Goal: Transaction & Acquisition: Subscribe to service/newsletter

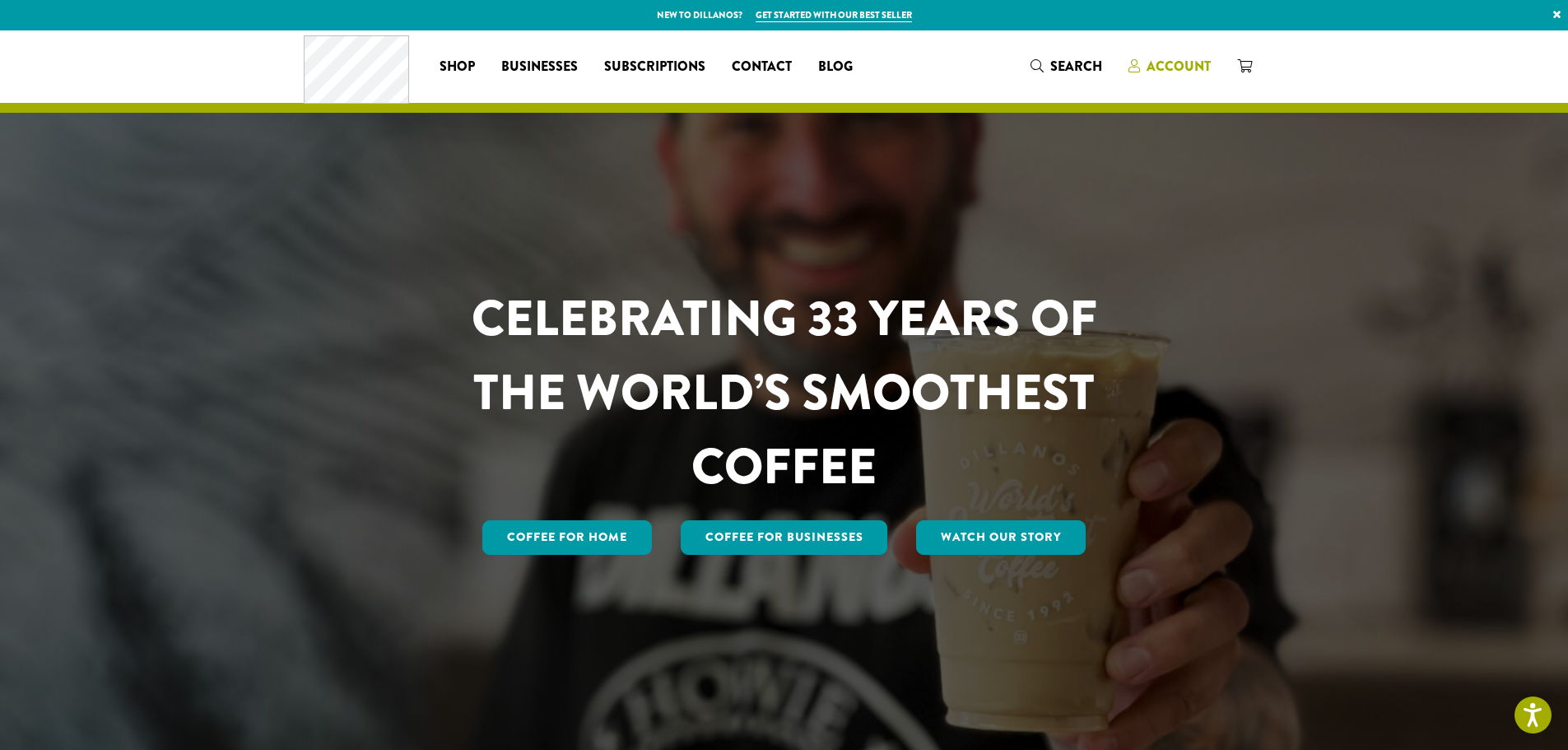
click at [1168, 73] on span "Account" at bounding box center [1179, 66] width 64 height 19
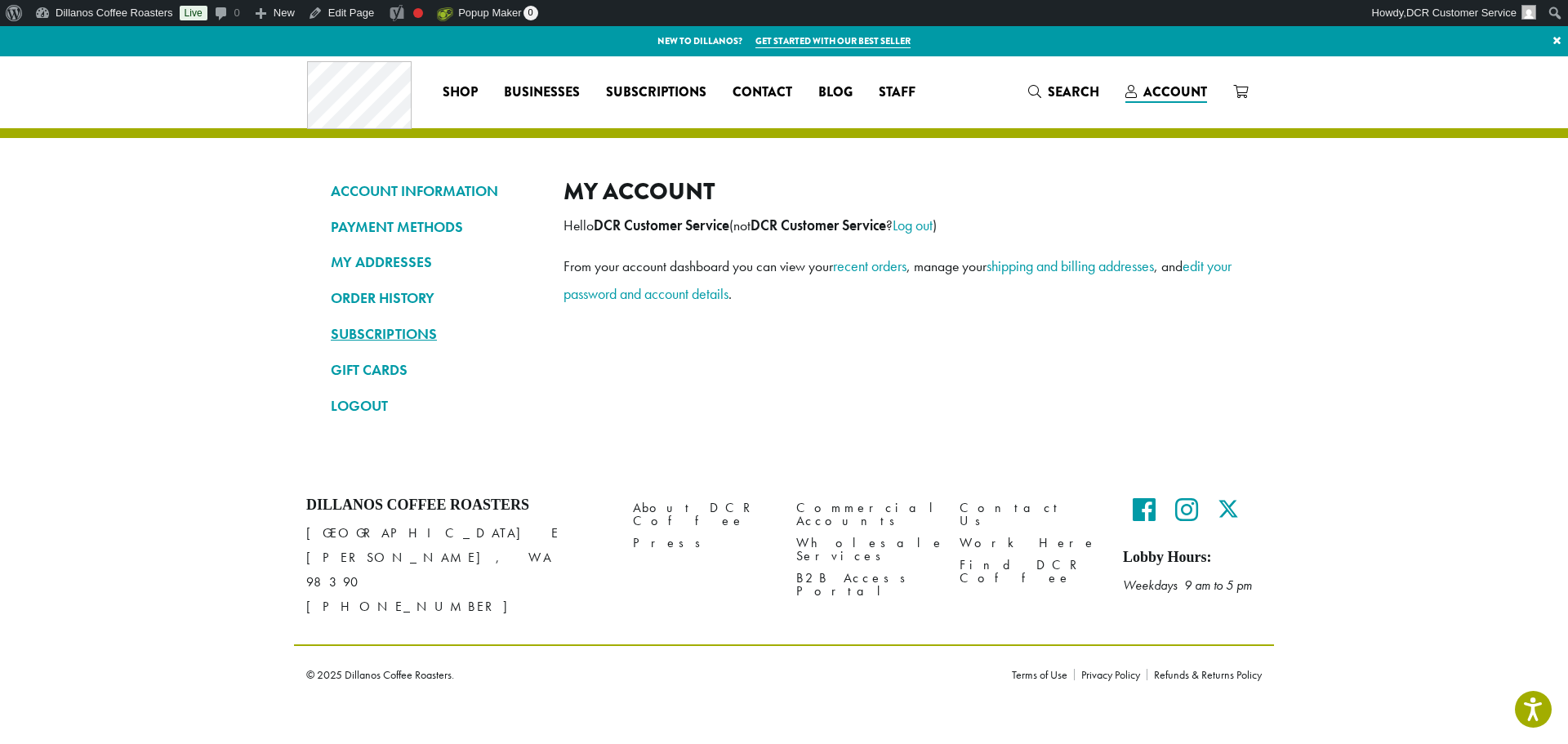
click at [369, 332] on link "SUBSCRIPTIONS" at bounding box center [435, 334] width 209 height 28
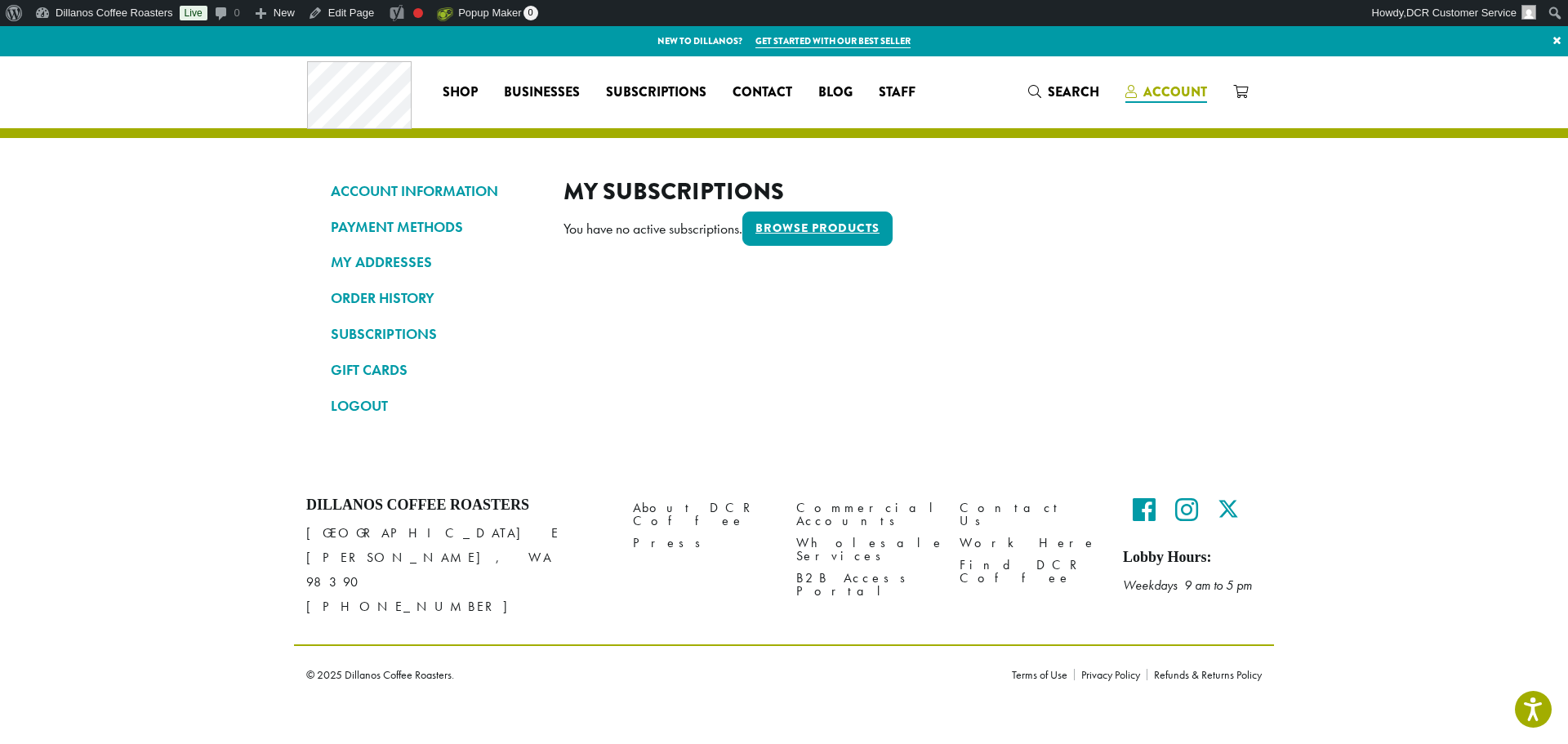
click at [1183, 88] on span "Account" at bounding box center [1175, 92] width 64 height 19
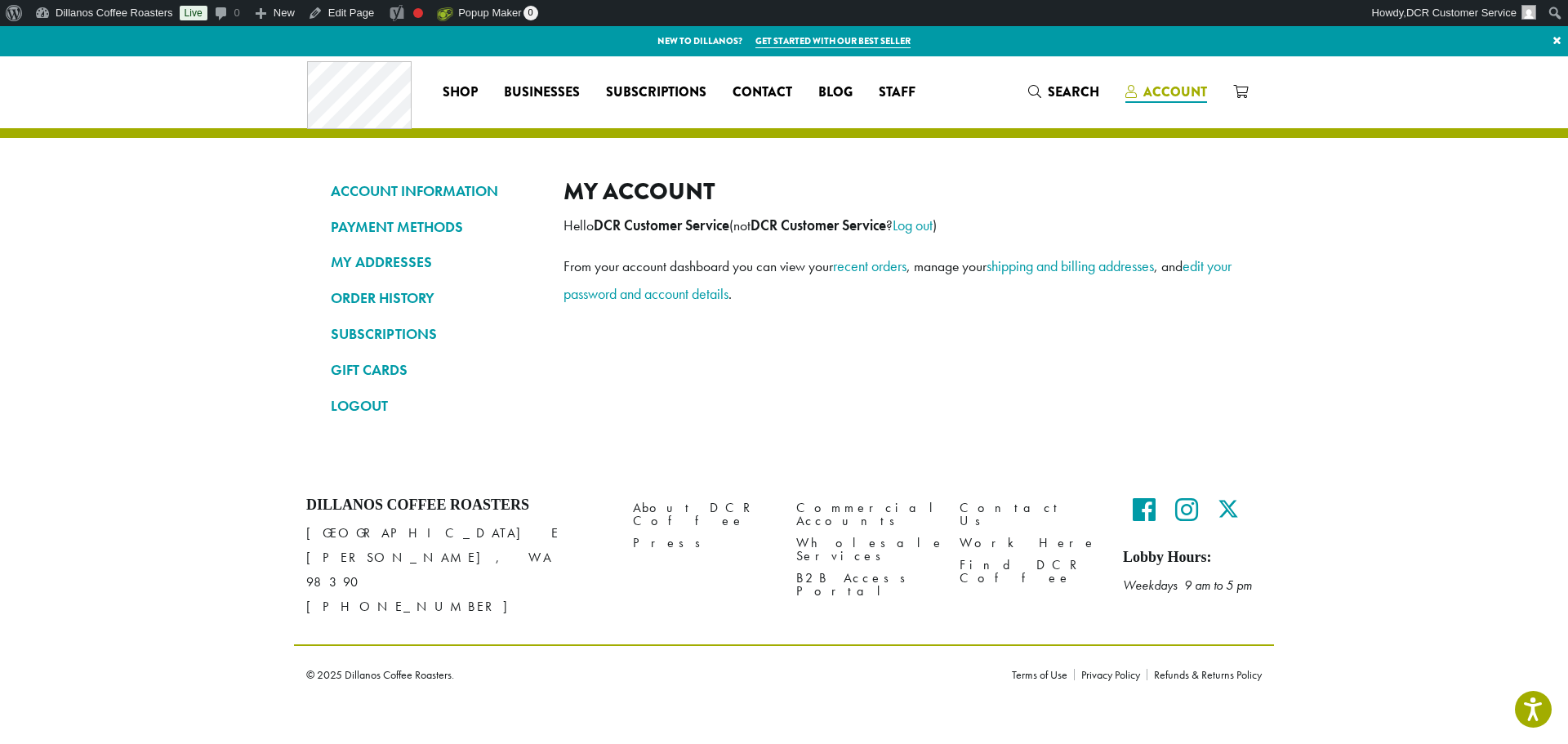
click at [1172, 88] on span "Account" at bounding box center [1175, 92] width 64 height 19
click at [372, 406] on link "LOGOUT" at bounding box center [435, 406] width 209 height 28
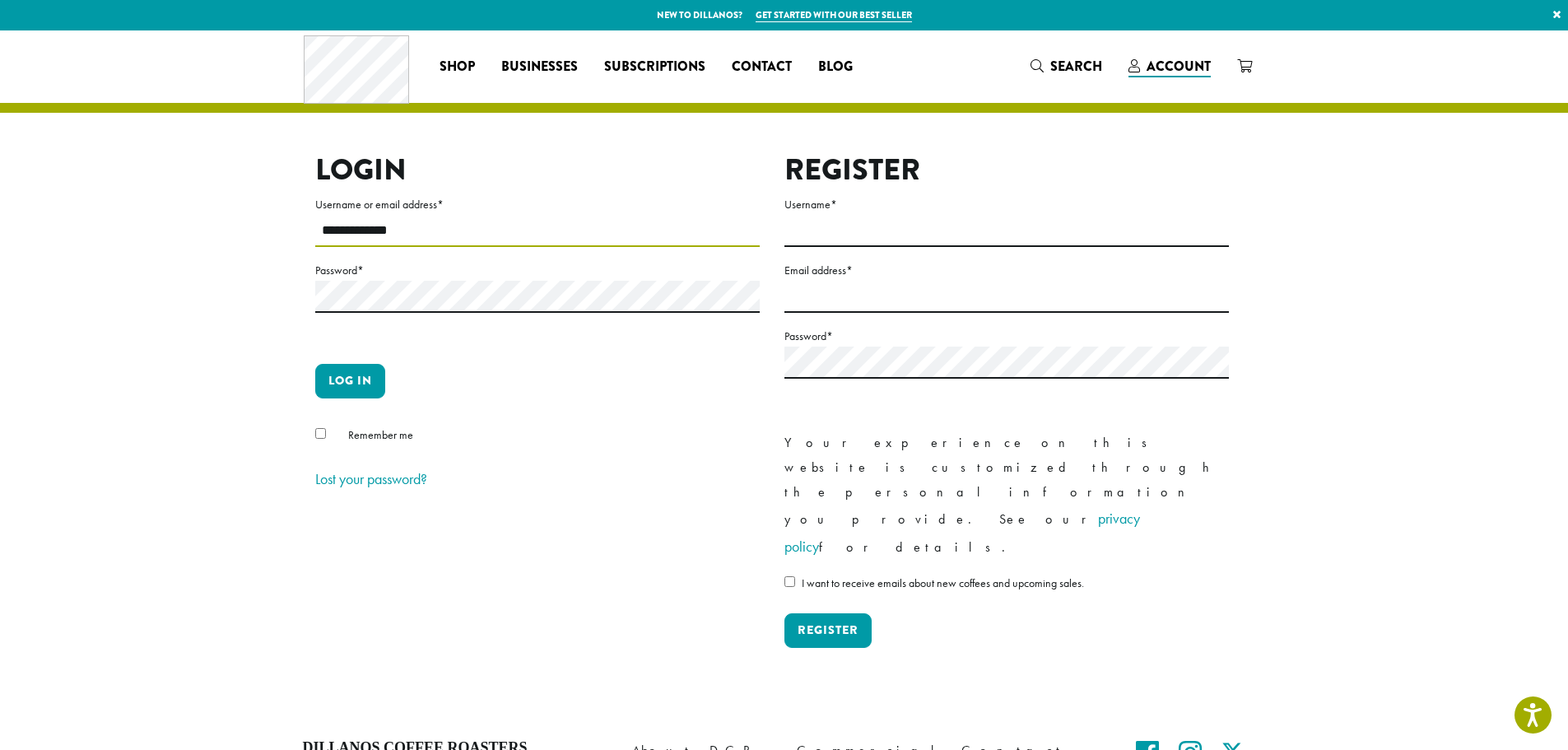
click at [403, 231] on input "**********" at bounding box center [537, 231] width 445 height 32
type input "**********"
click at [335, 384] on button "Log in" at bounding box center [350, 380] width 70 height 34
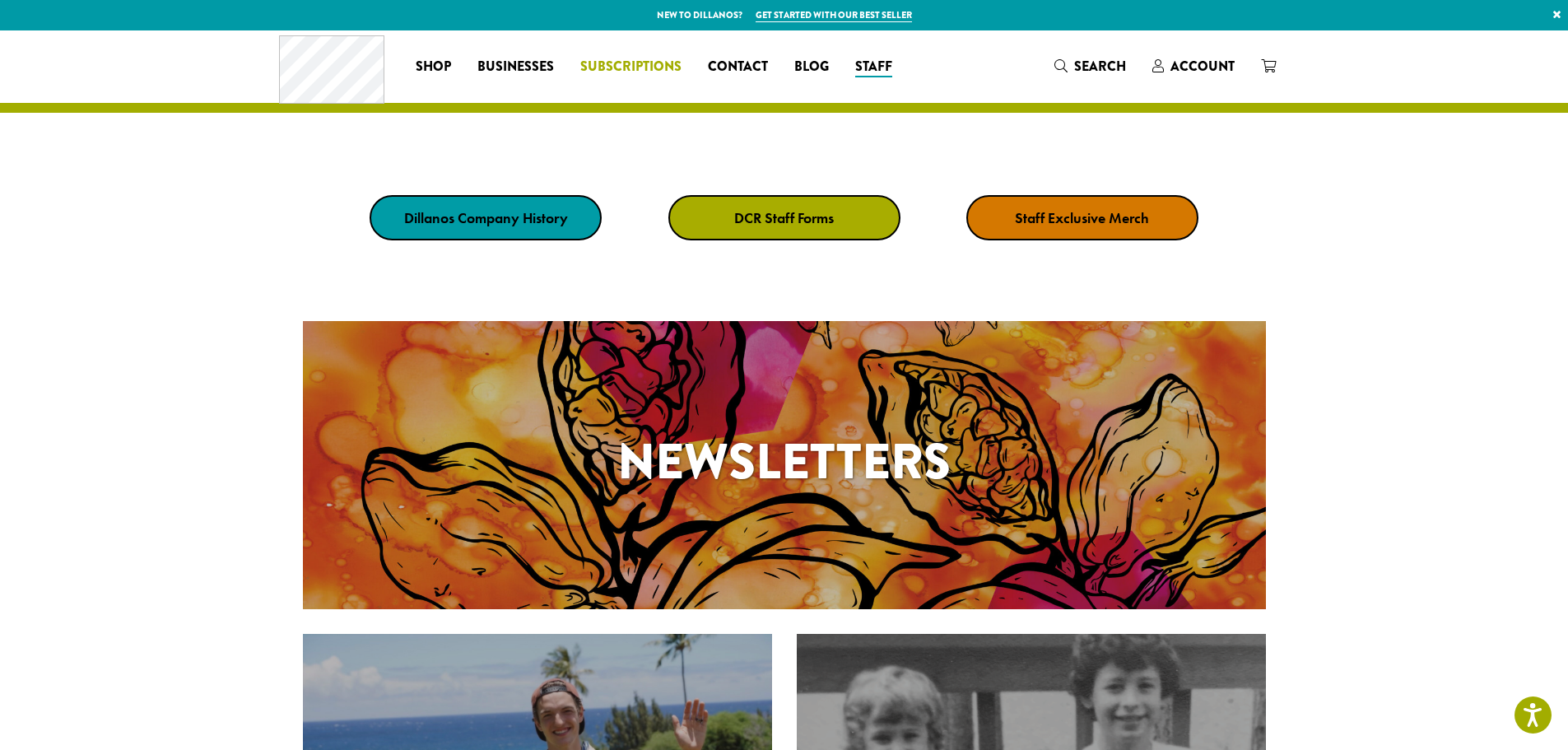
click at [629, 67] on span "Subscriptions" at bounding box center [631, 67] width 101 height 21
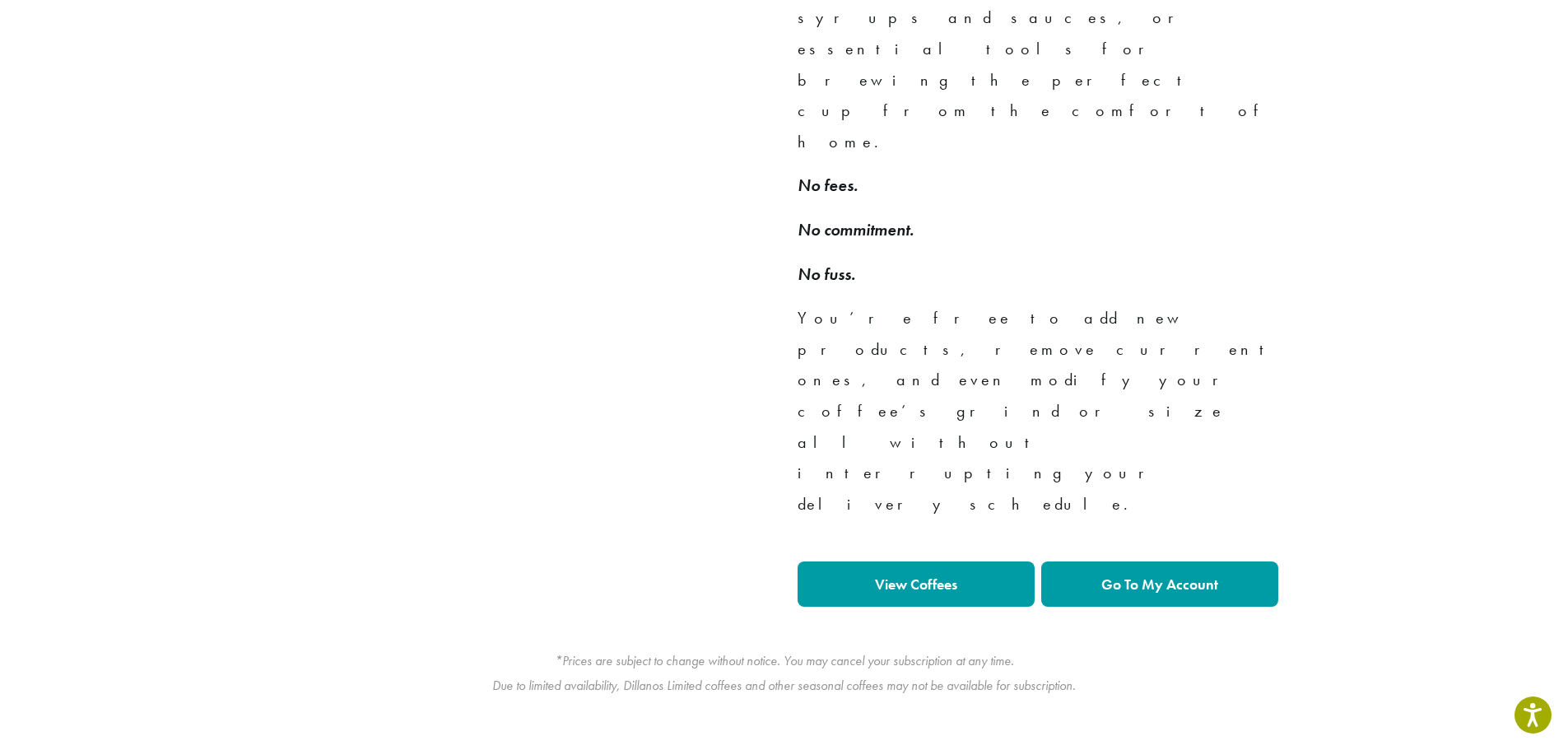
scroll to position [1317, 0]
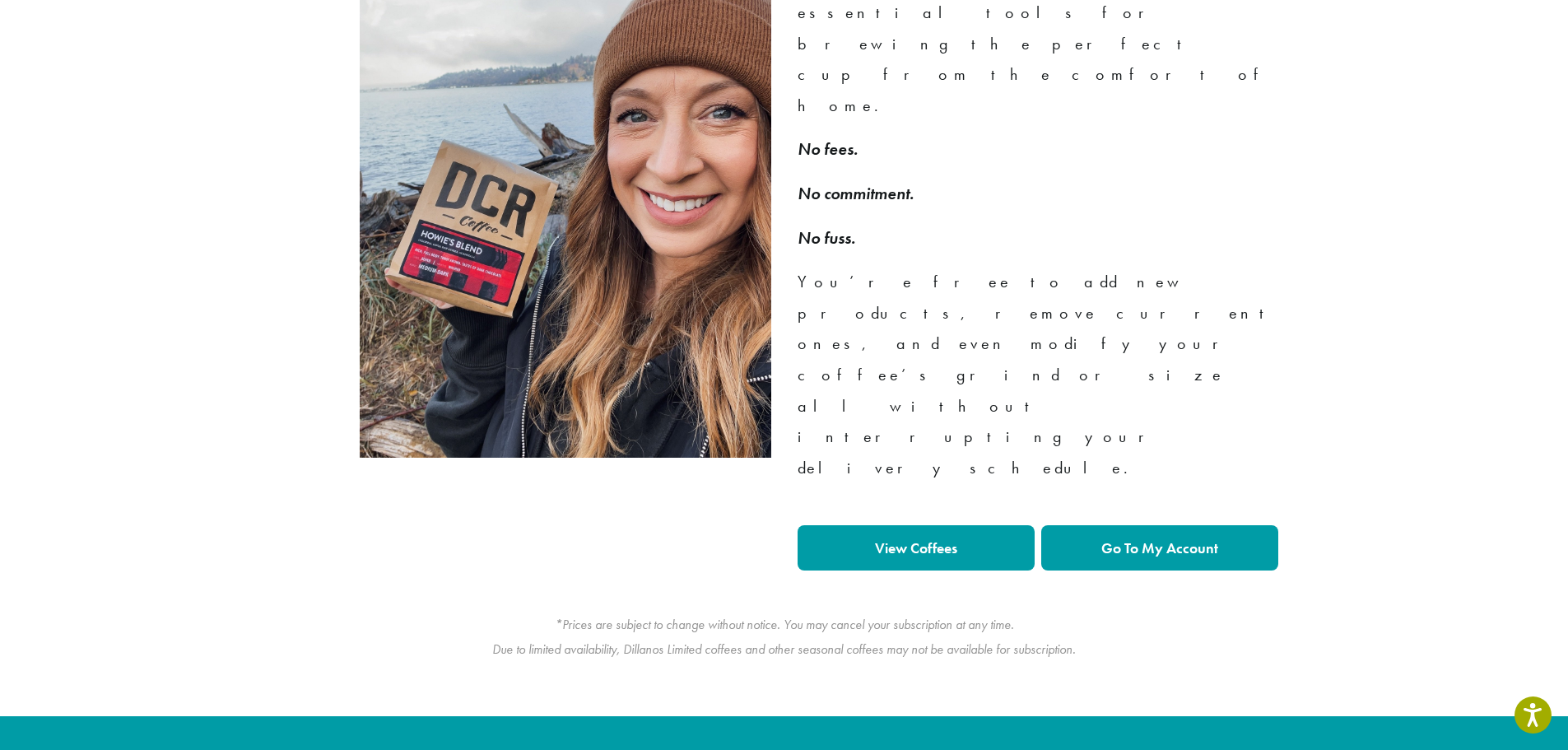
click at [1114, 538] on strong "Go To My Account" at bounding box center [1160, 547] width 117 height 19
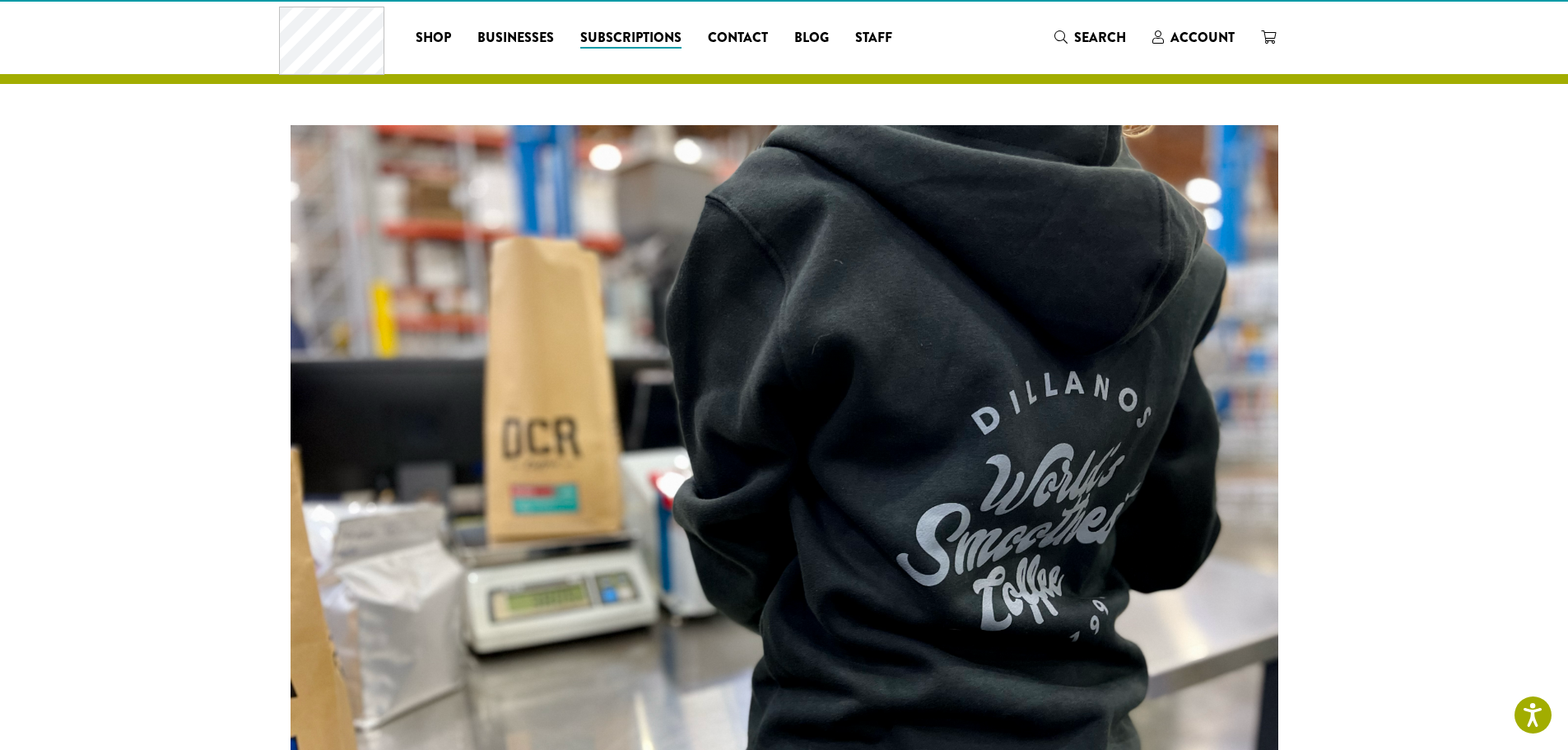
scroll to position [0, 0]
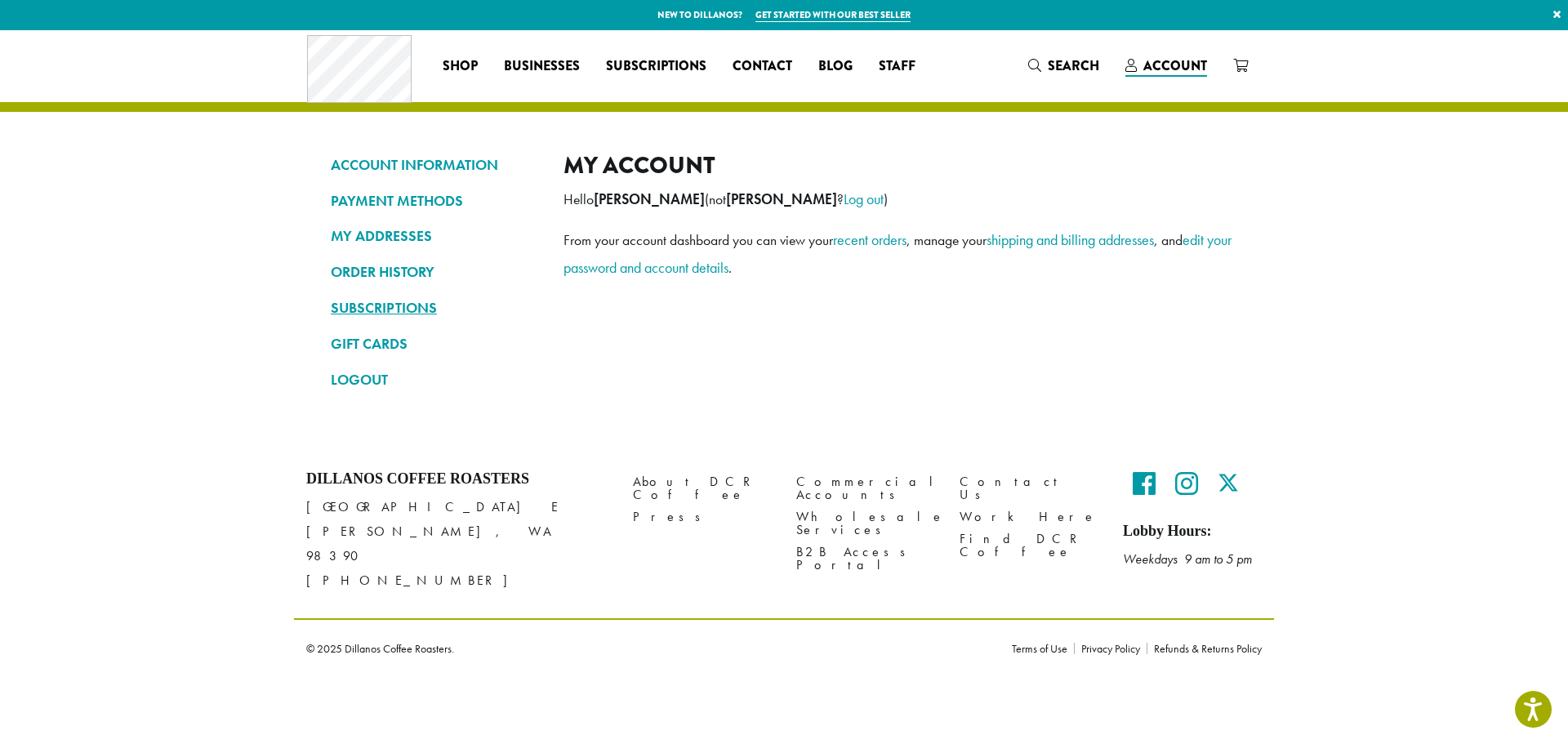
click at [392, 311] on link "SUBSCRIPTIONS" at bounding box center [435, 308] width 209 height 28
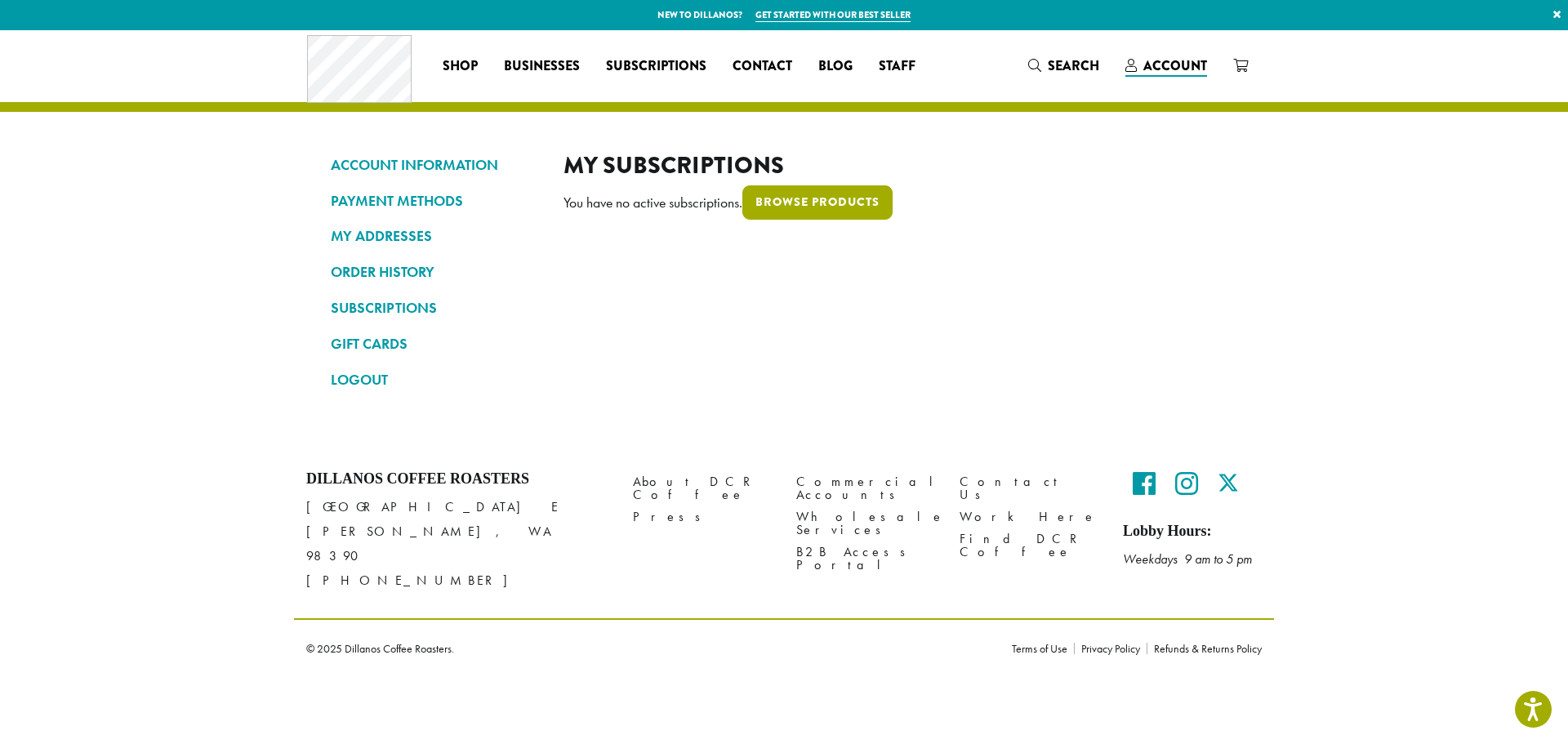
click at [822, 201] on link "Browse products" at bounding box center [818, 202] width 151 height 34
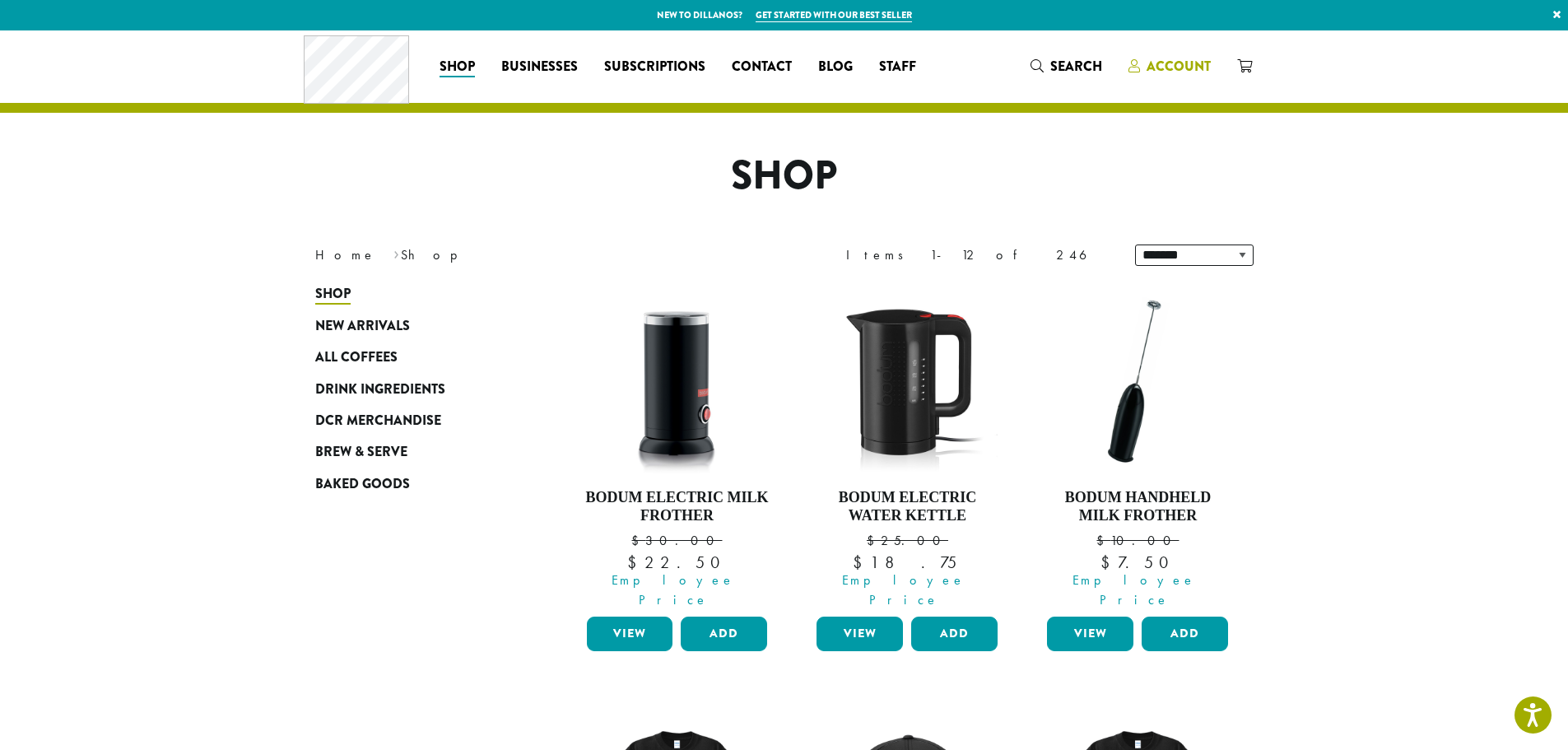
click at [1153, 69] on span "Account" at bounding box center [1179, 66] width 64 height 19
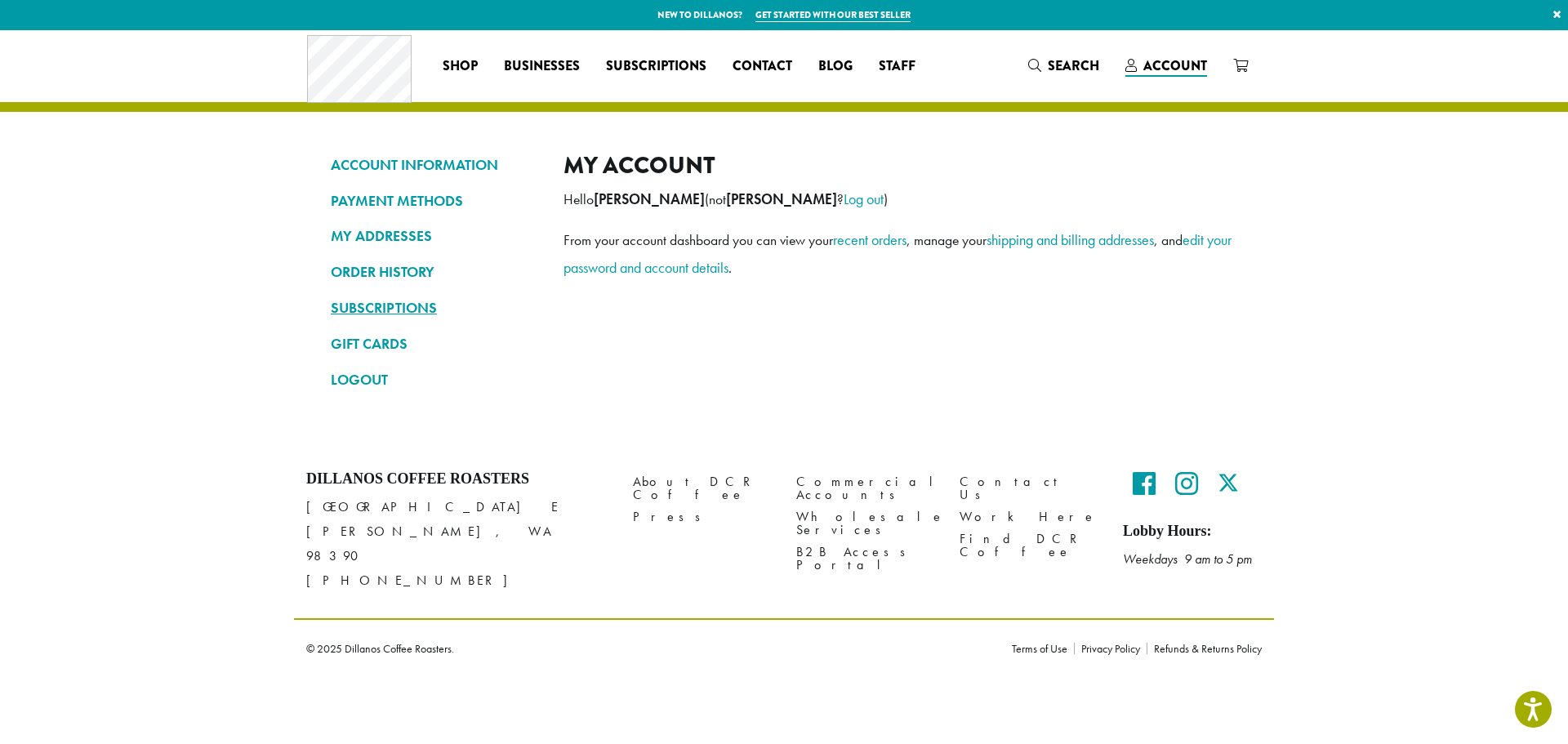
click at [397, 303] on link "SUBSCRIPTIONS" at bounding box center [435, 308] width 209 height 28
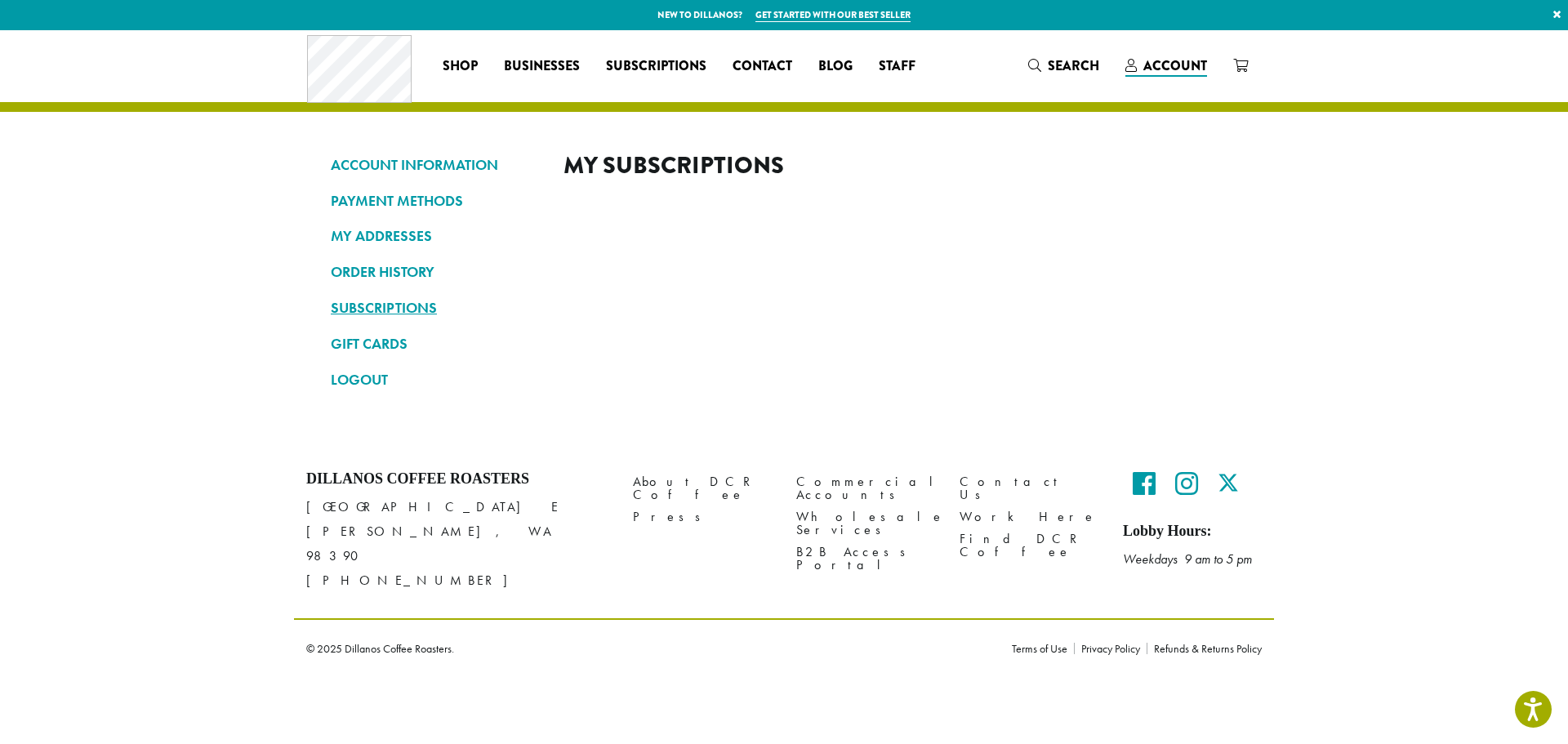
click at [365, 307] on link "SUBSCRIPTIONS" at bounding box center [435, 308] width 209 height 28
click at [825, 204] on link "Browse products" at bounding box center [818, 202] width 151 height 34
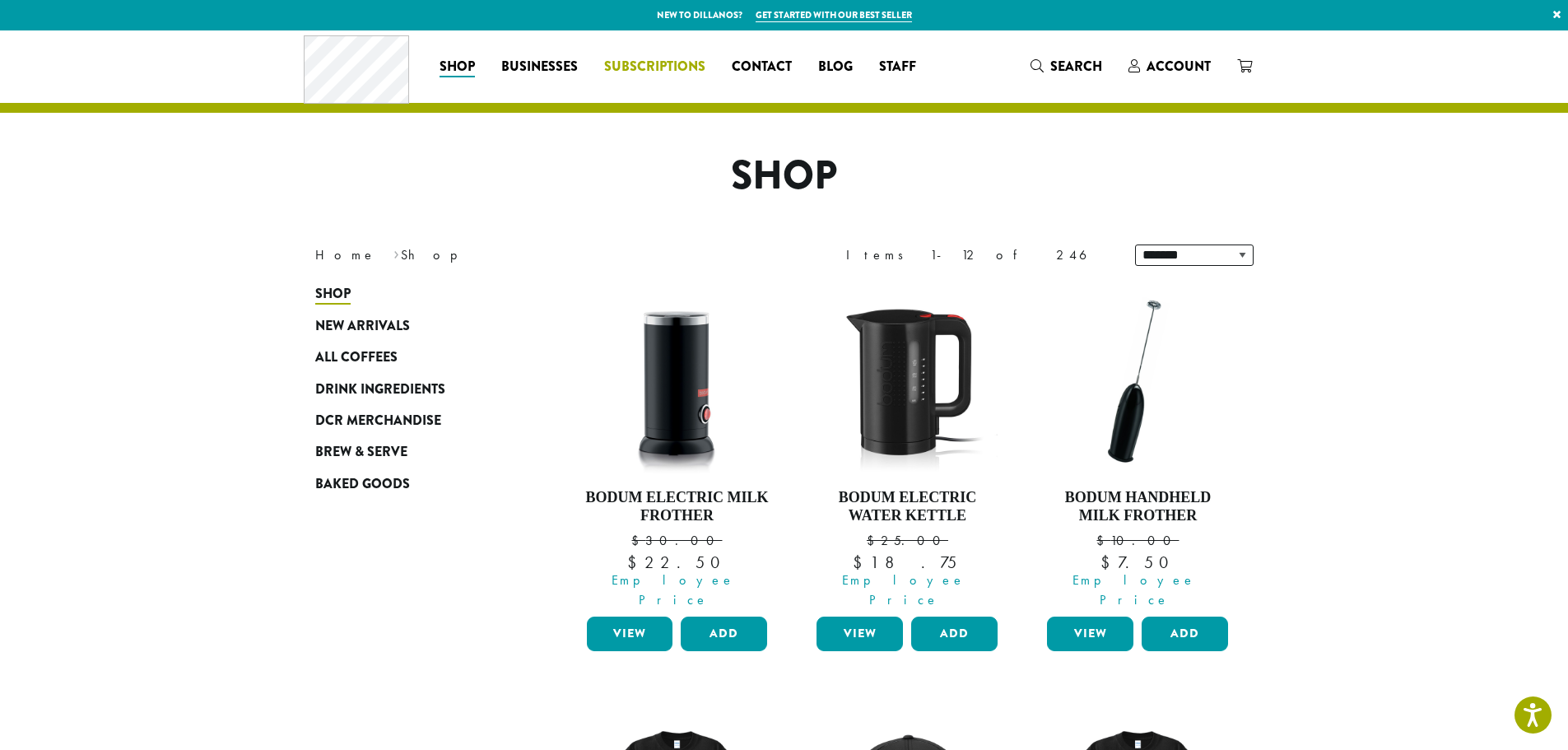
click at [627, 68] on span "Subscriptions" at bounding box center [654, 67] width 101 height 21
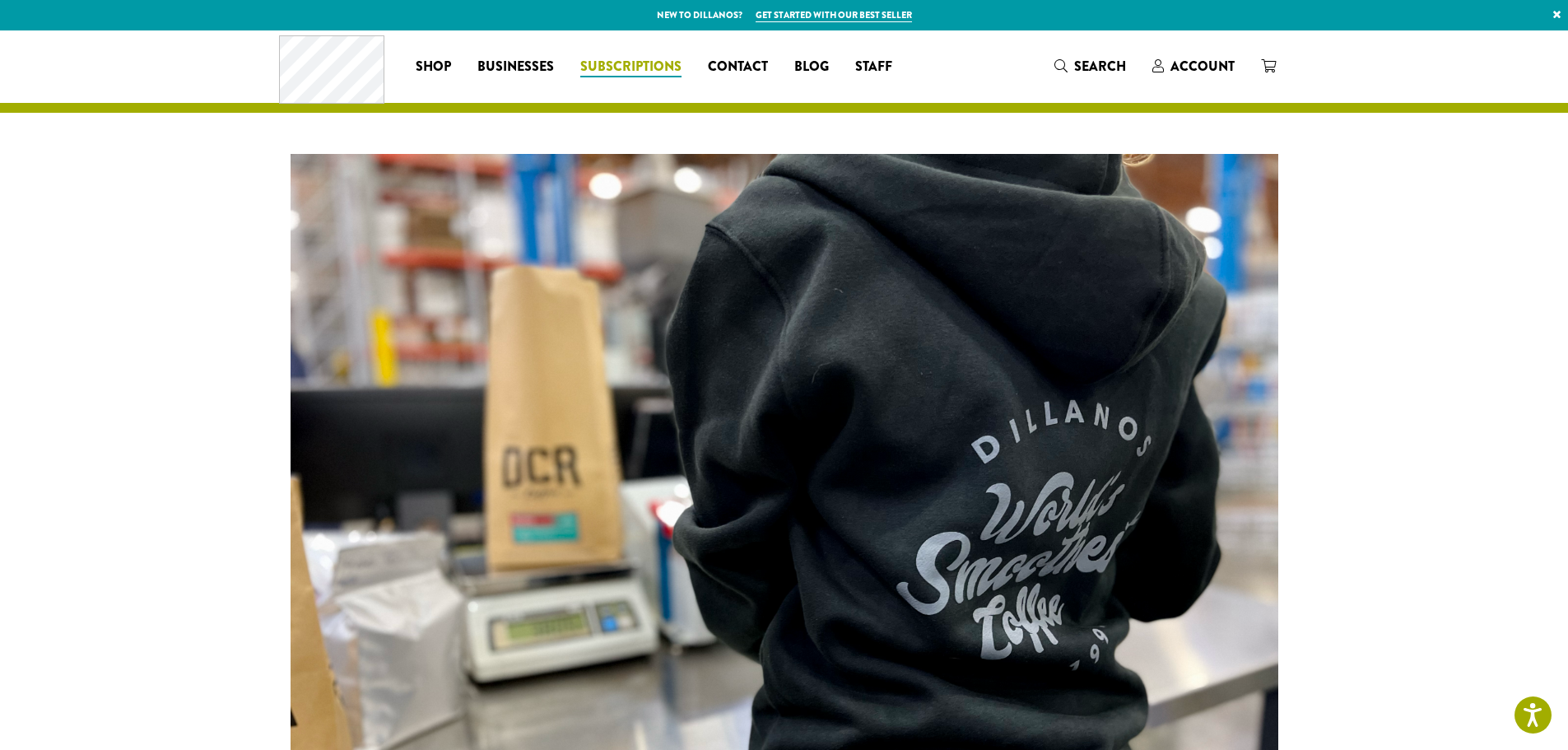
click at [633, 59] on span "Subscriptions" at bounding box center [631, 67] width 101 height 21
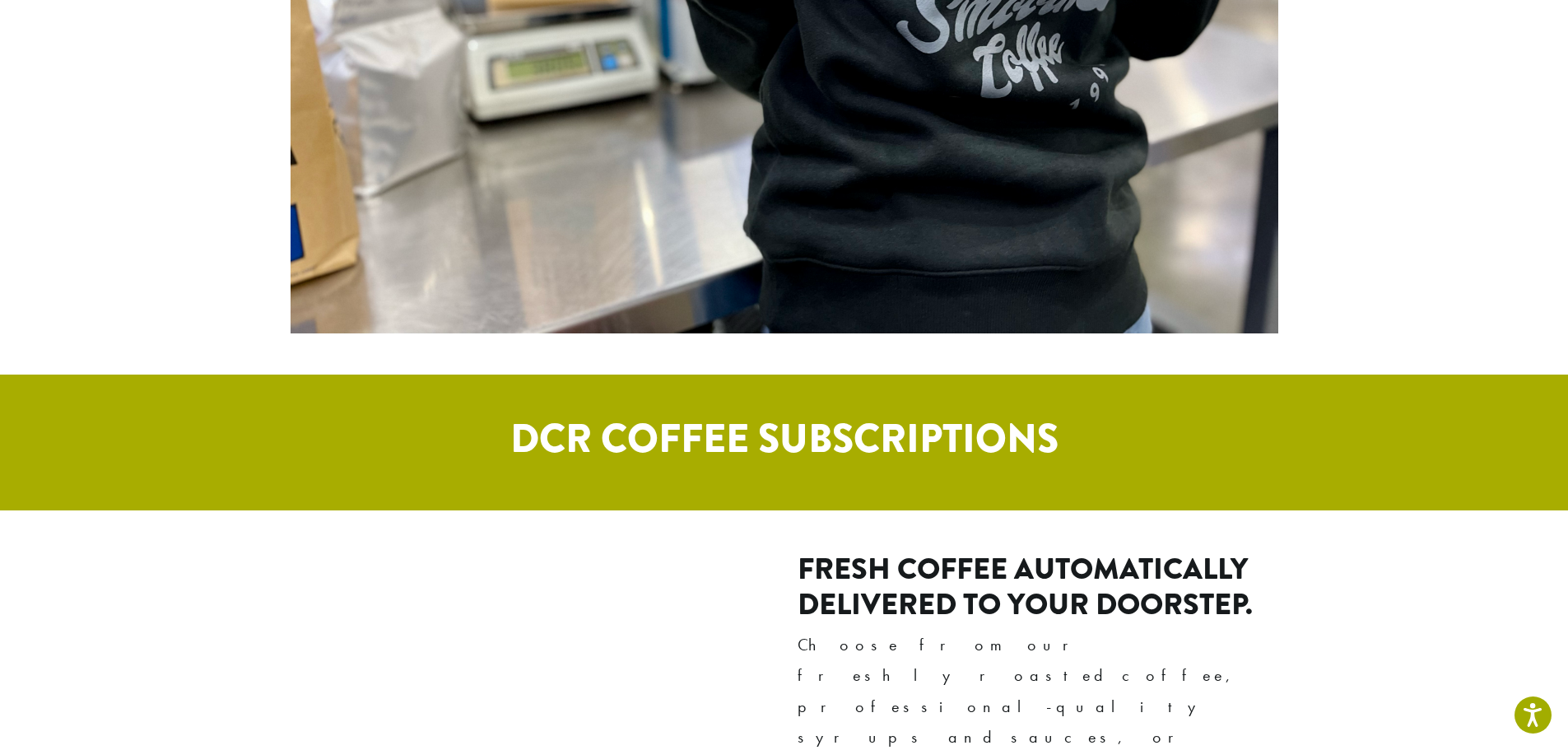
scroll to position [576, 0]
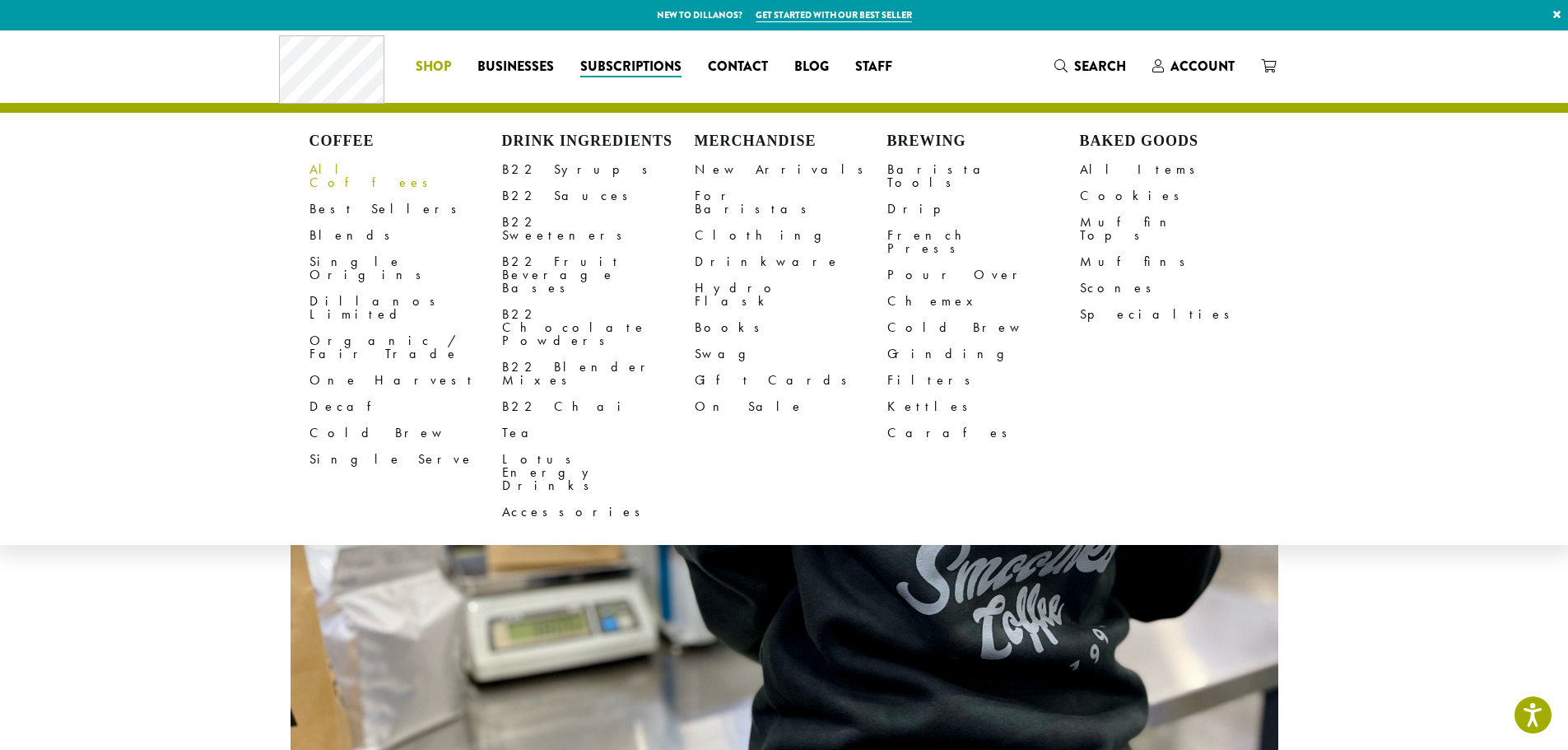
click at [332, 174] on link "All Coffees" at bounding box center [405, 176] width 193 height 39
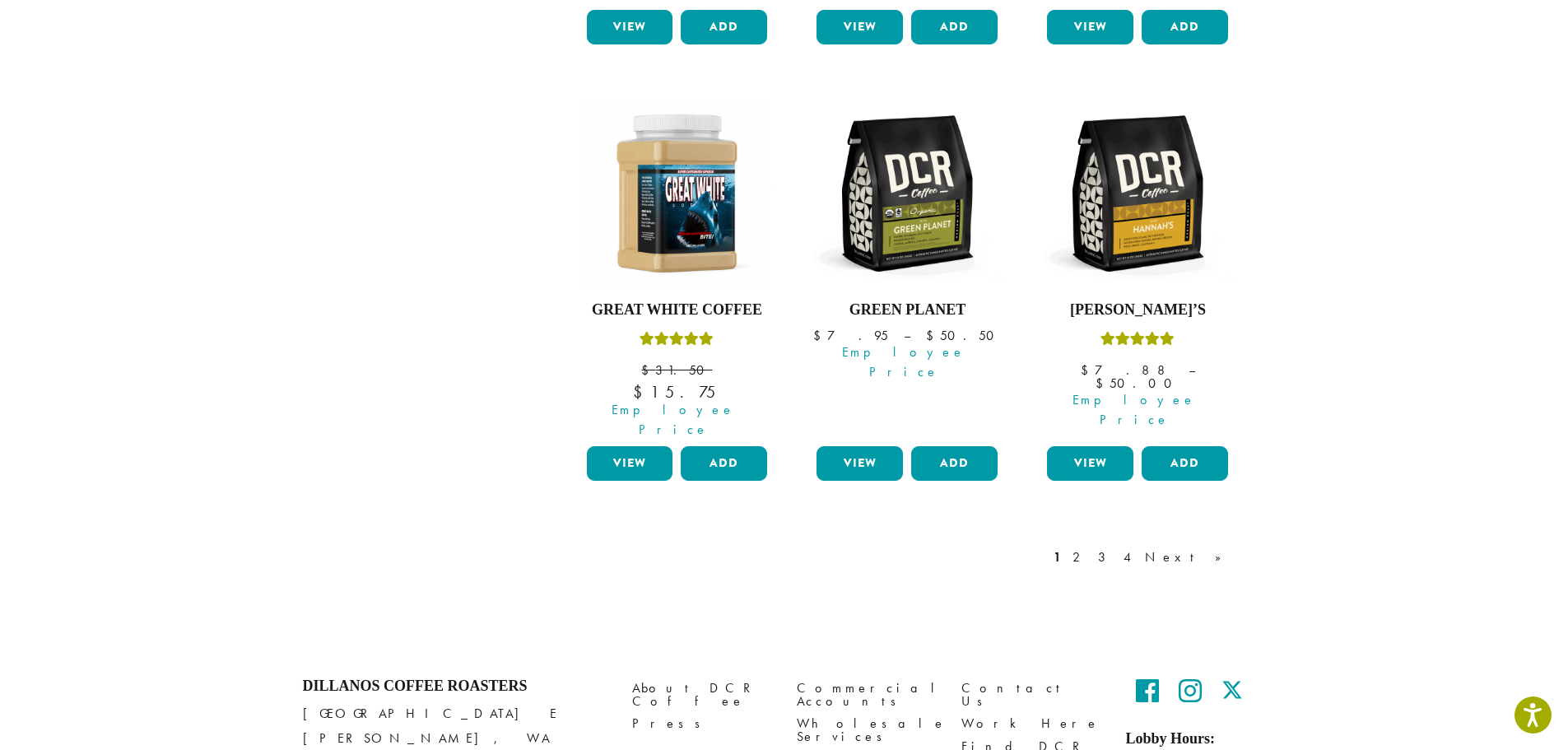
scroll to position [1220, 0]
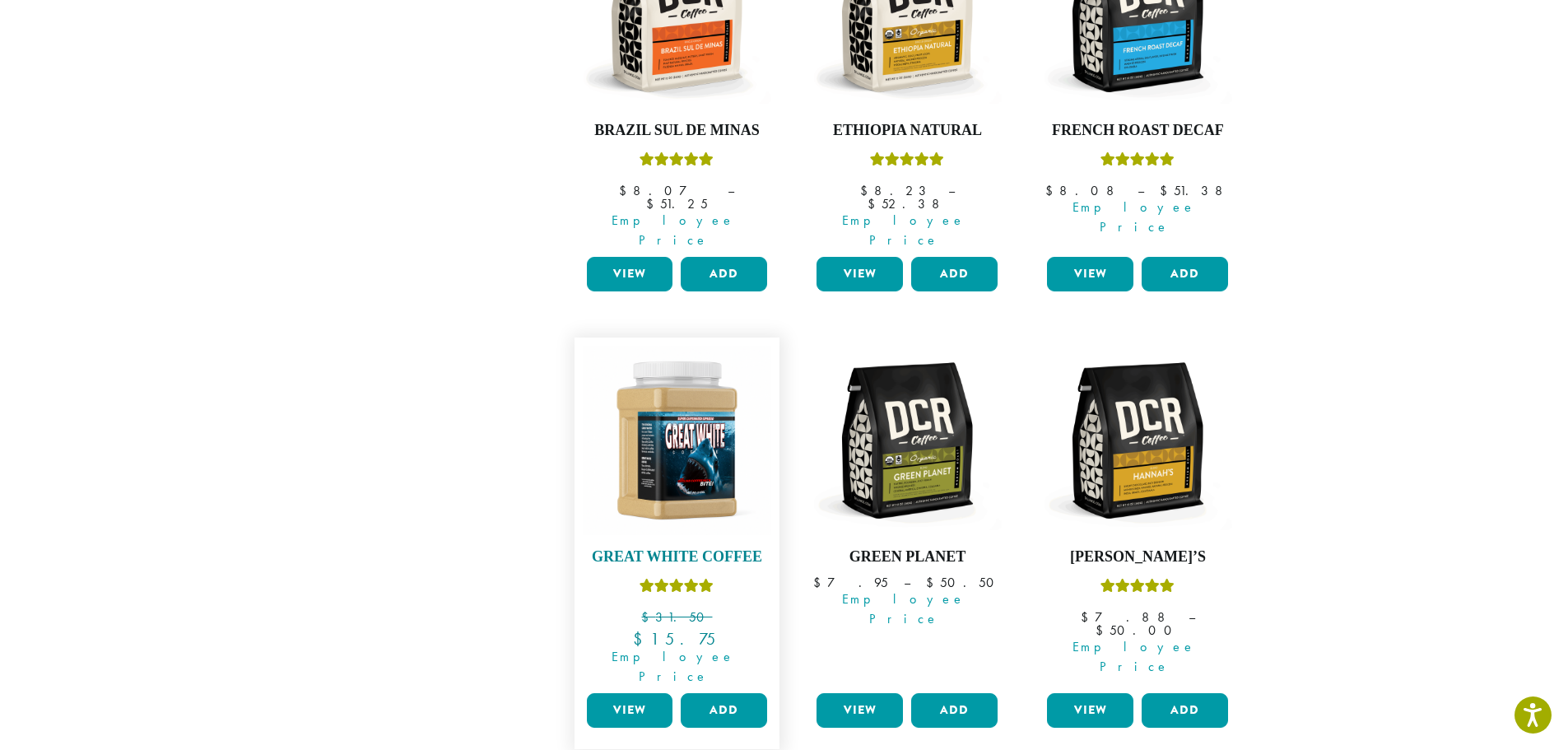
click at [659, 394] on img at bounding box center [676, 440] width 189 height 189
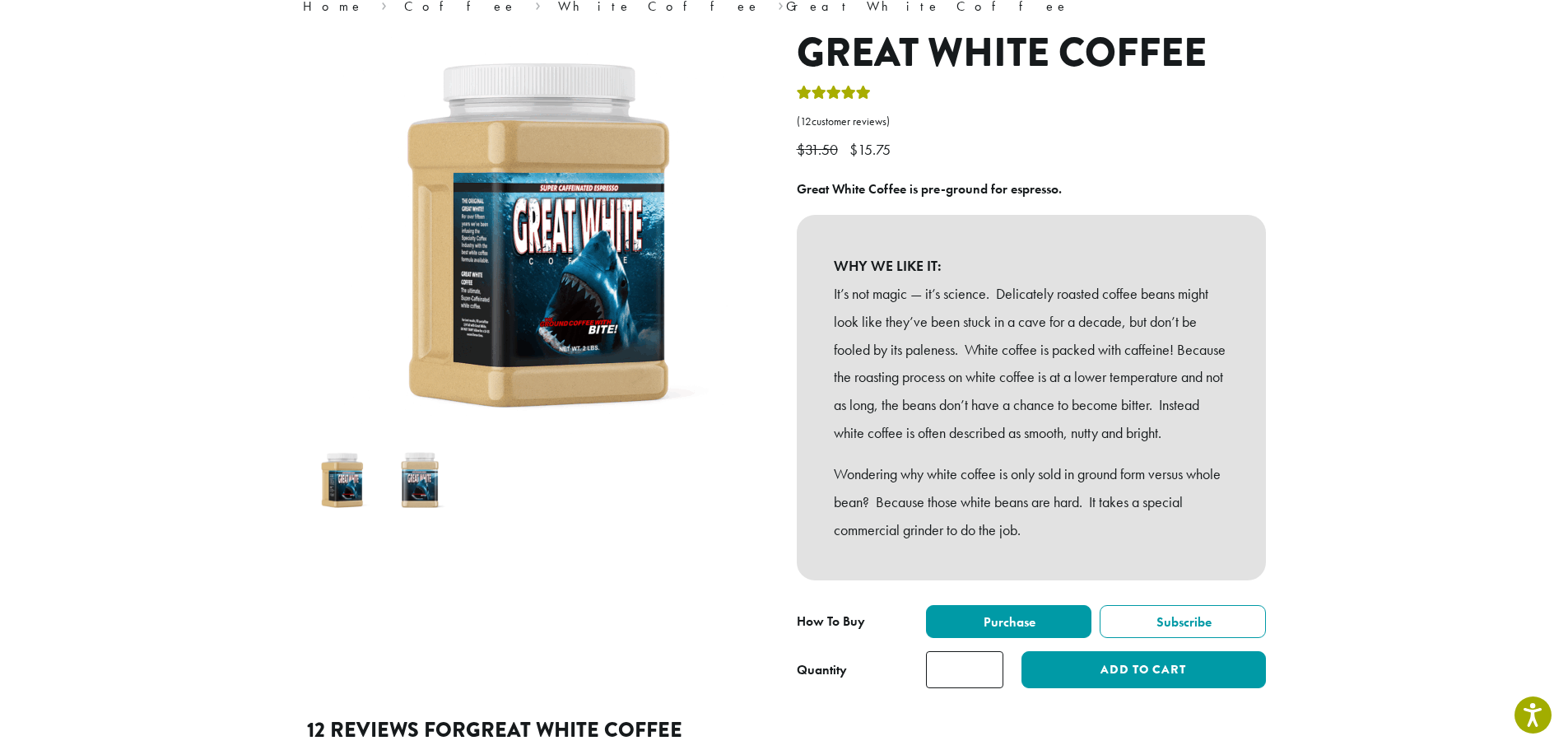
scroll to position [411, 0]
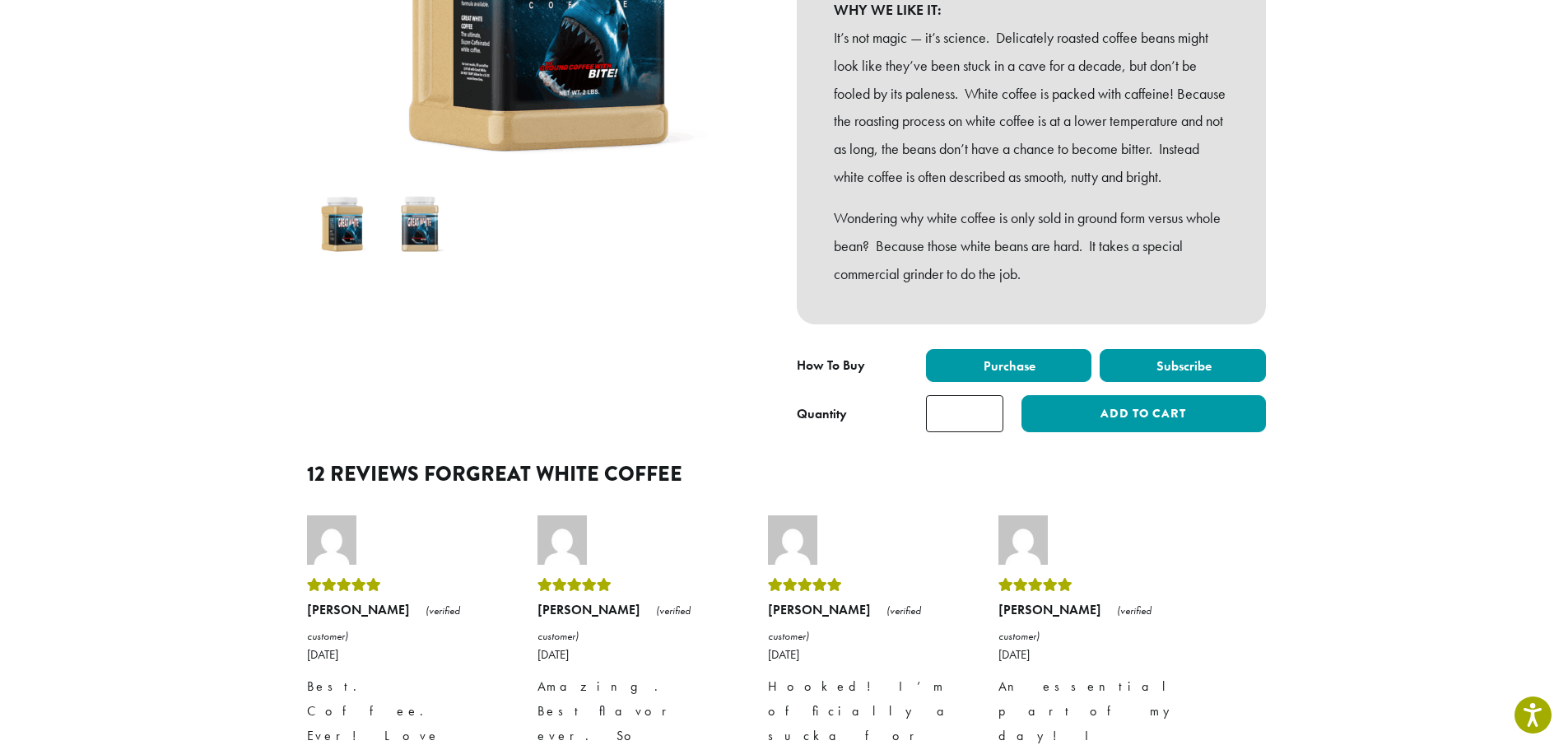
click at [1218, 382] on label "Subscribe" at bounding box center [1183, 365] width 166 height 33
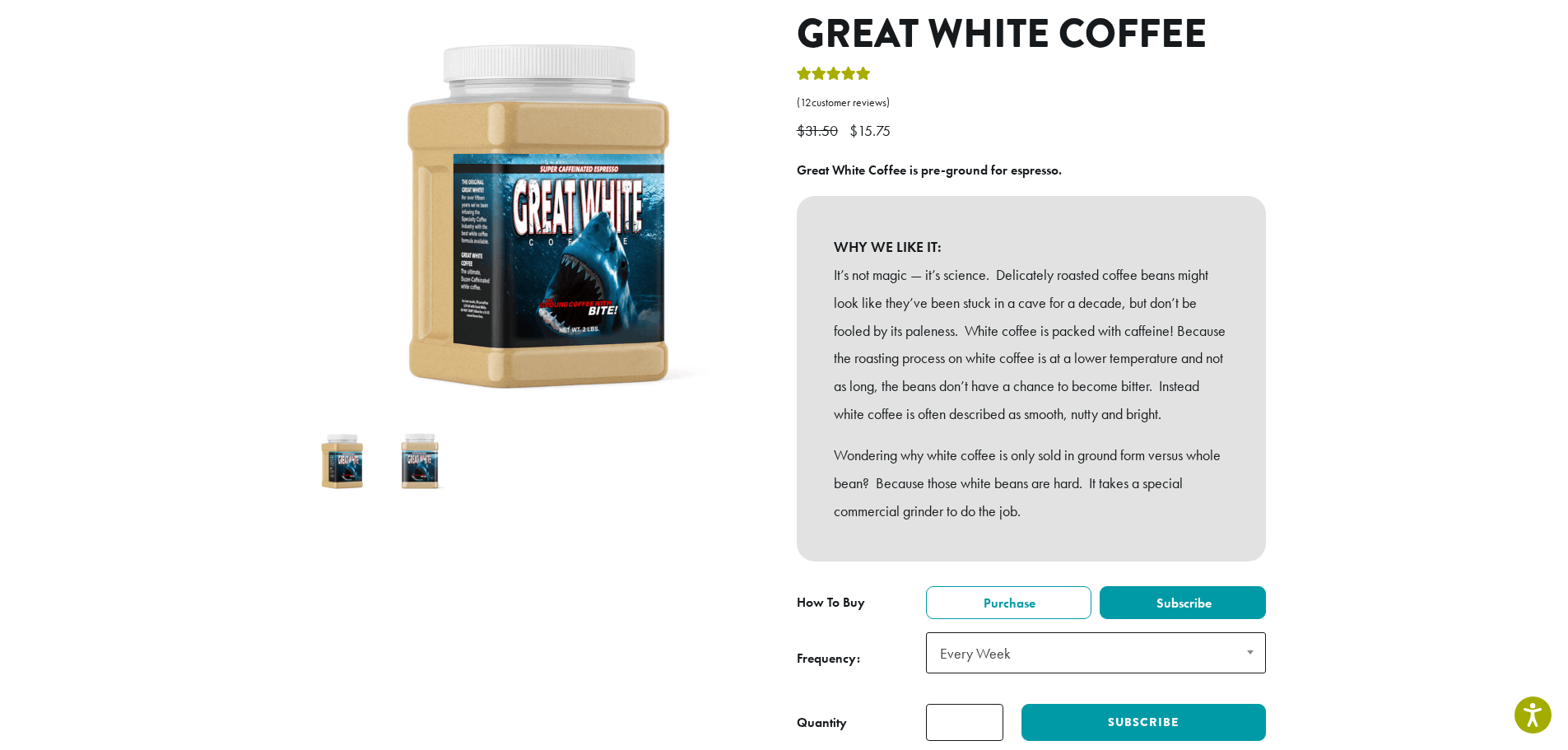
scroll to position [0, 0]
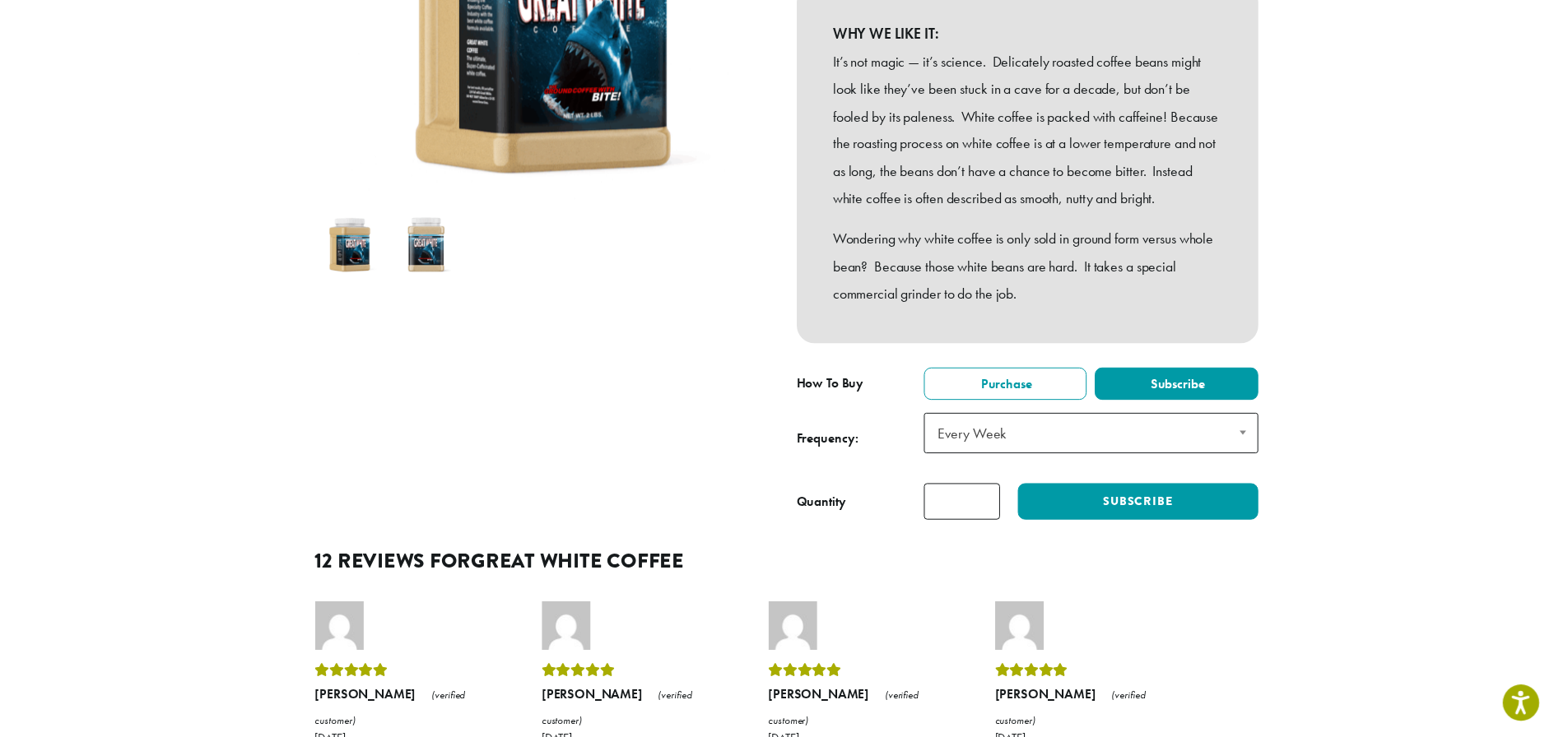
scroll to position [411, 0]
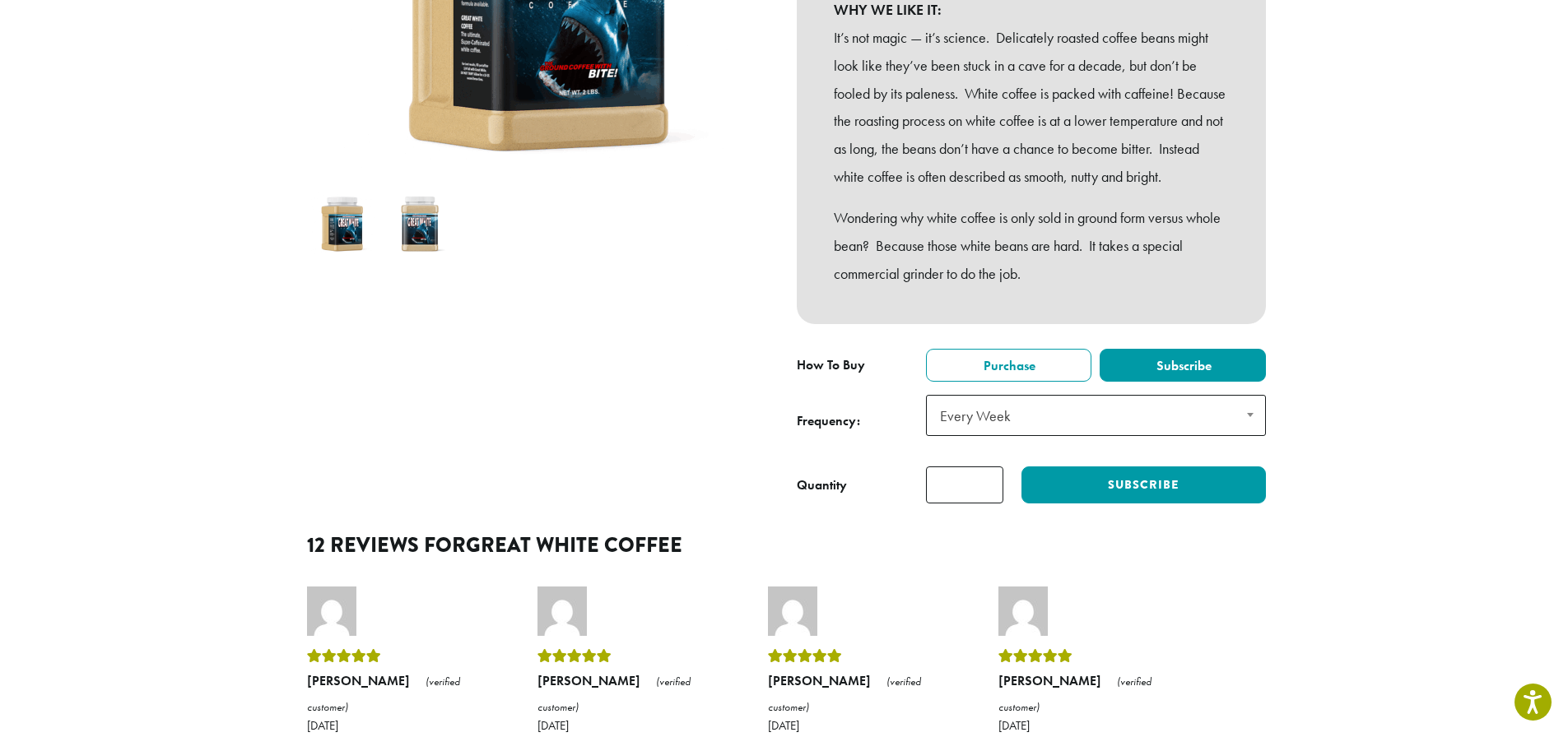
click at [1068, 436] on span "Every Week" at bounding box center [1096, 415] width 340 height 41
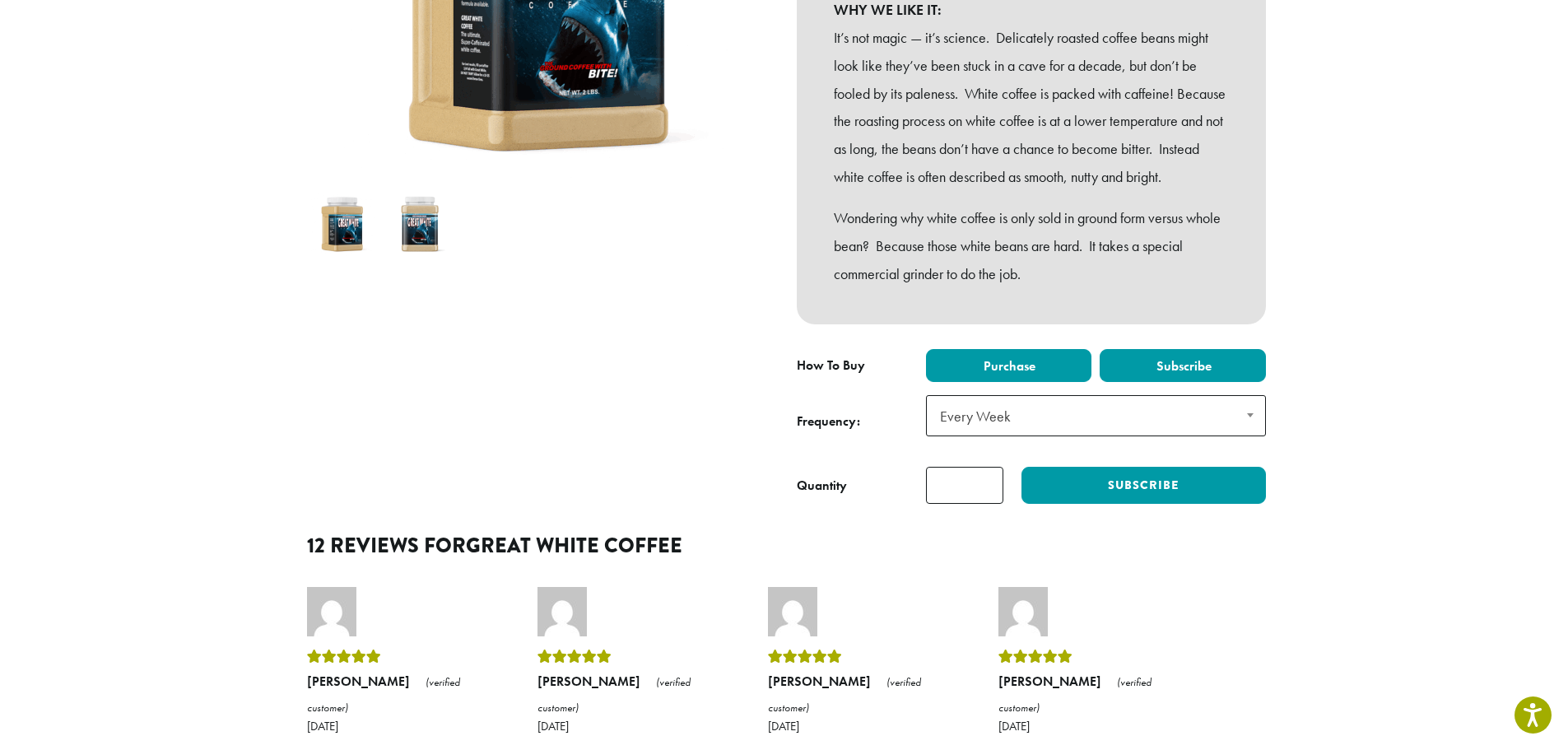
click at [1009, 375] on span "Purchase" at bounding box center [1008, 365] width 54 height 18
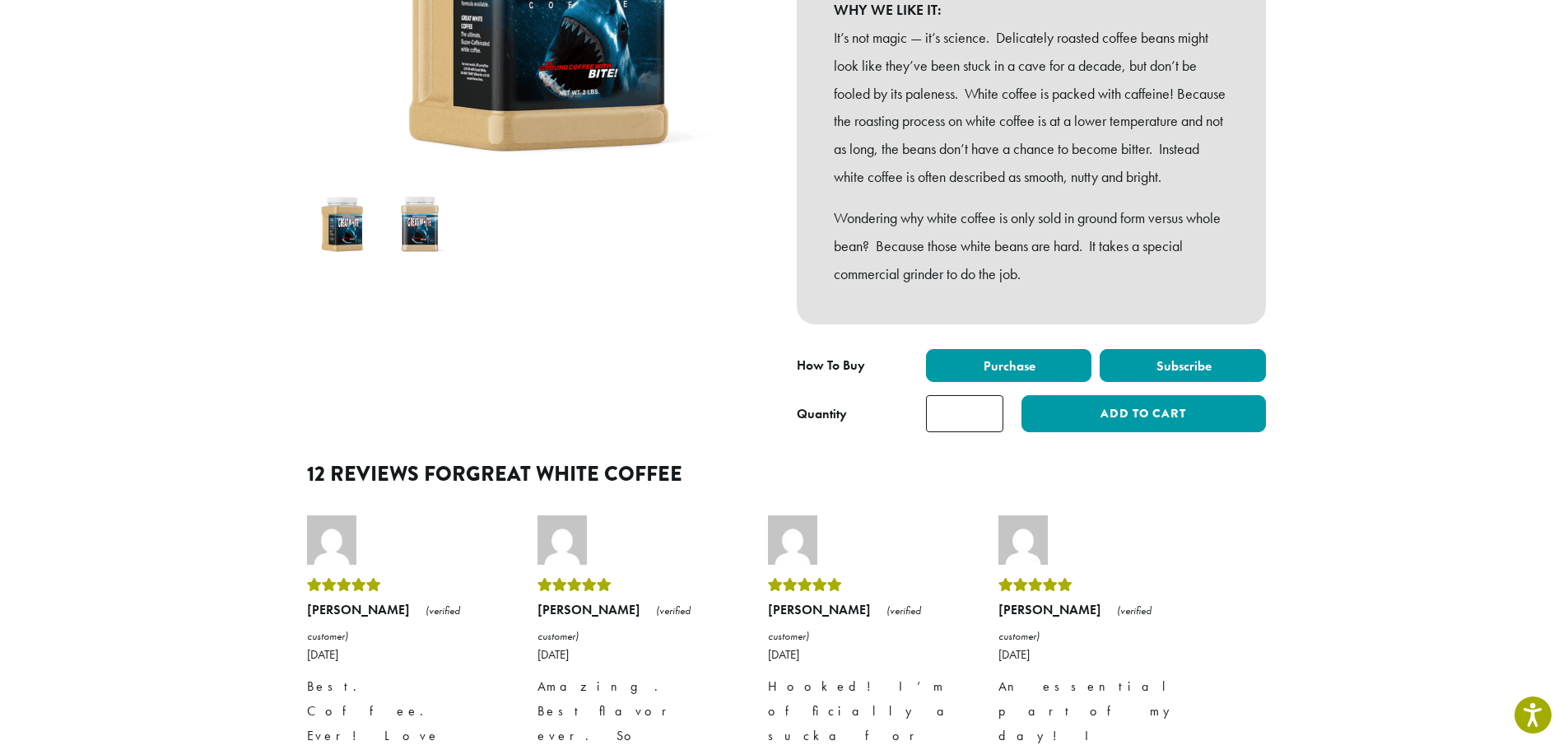
click at [1143, 382] on label "Subscribe" at bounding box center [1183, 365] width 166 height 33
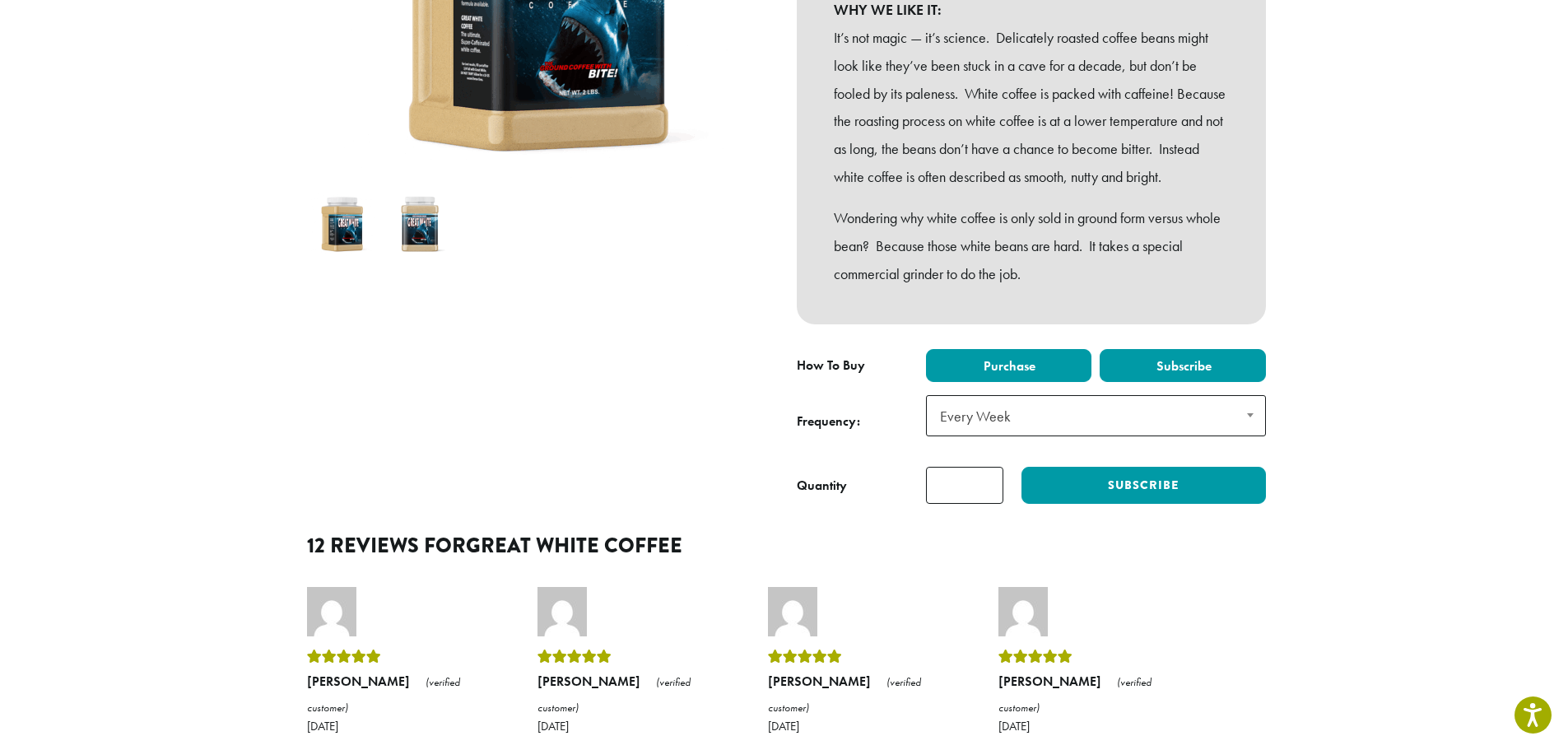
click at [1041, 382] on label "Purchase" at bounding box center [1008, 365] width 166 height 33
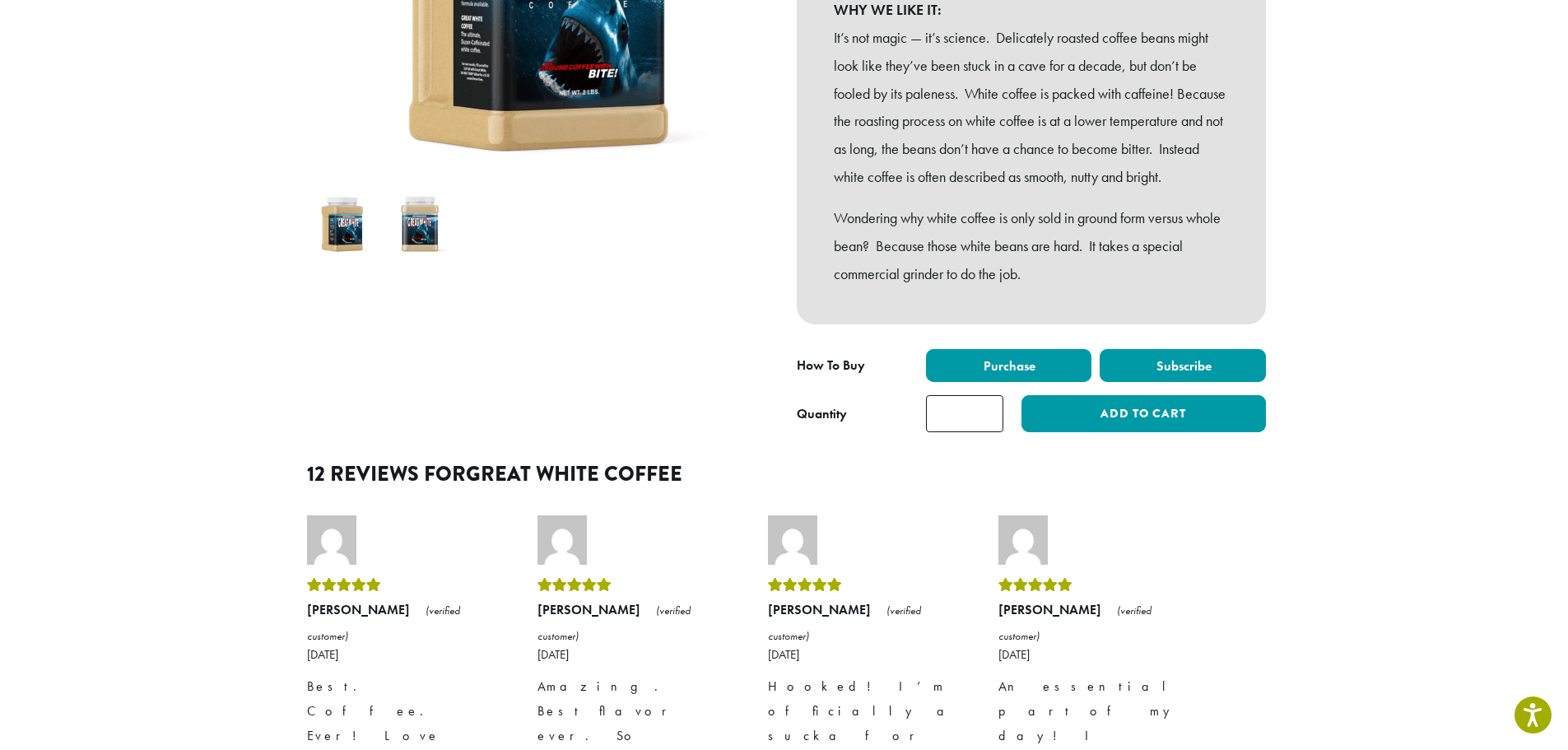
click at [1144, 382] on label "Subscribe" at bounding box center [1183, 365] width 166 height 33
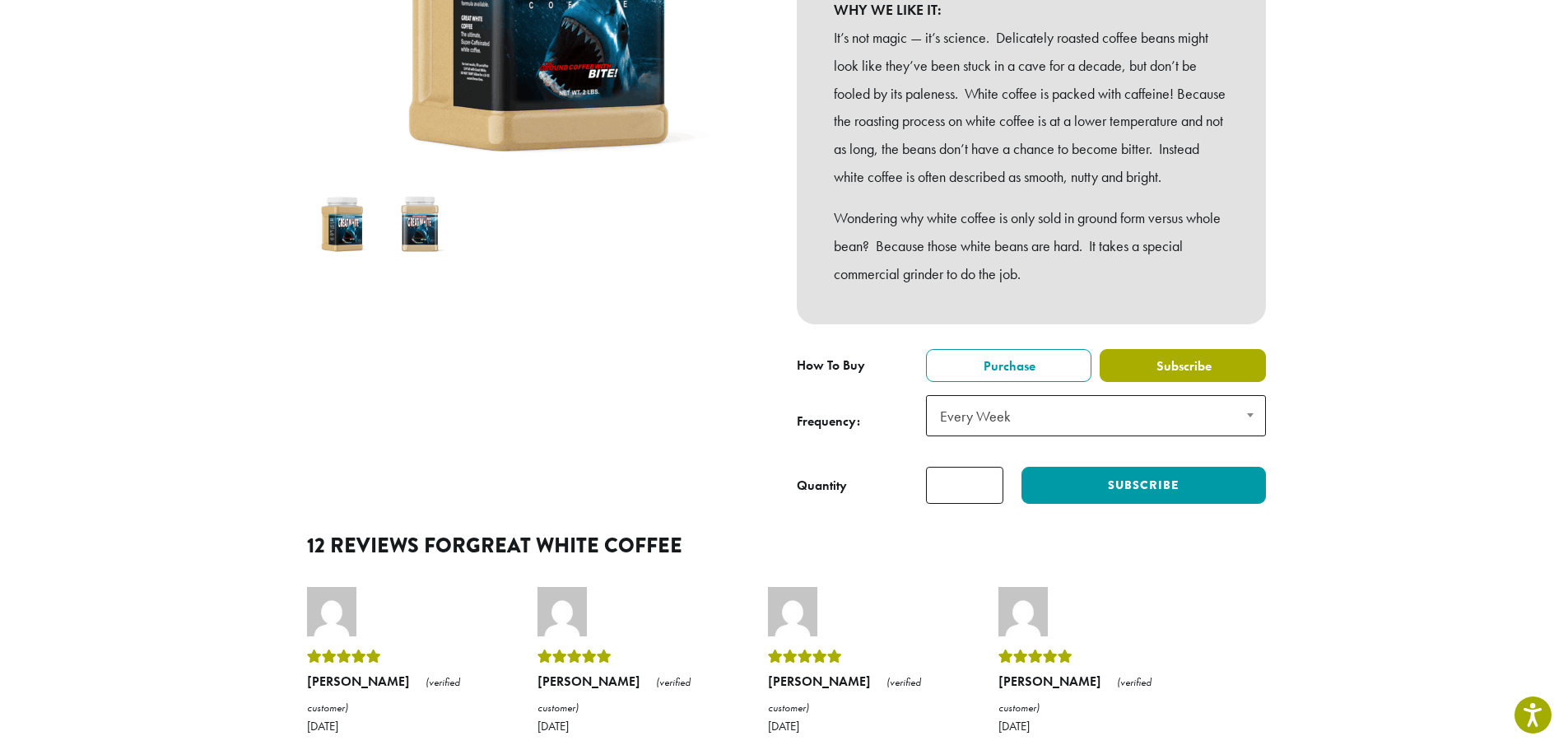
click at [1168, 375] on span "Subscribe" at bounding box center [1183, 365] width 58 height 18
click at [1054, 382] on label "Purchase" at bounding box center [1008, 365] width 166 height 33
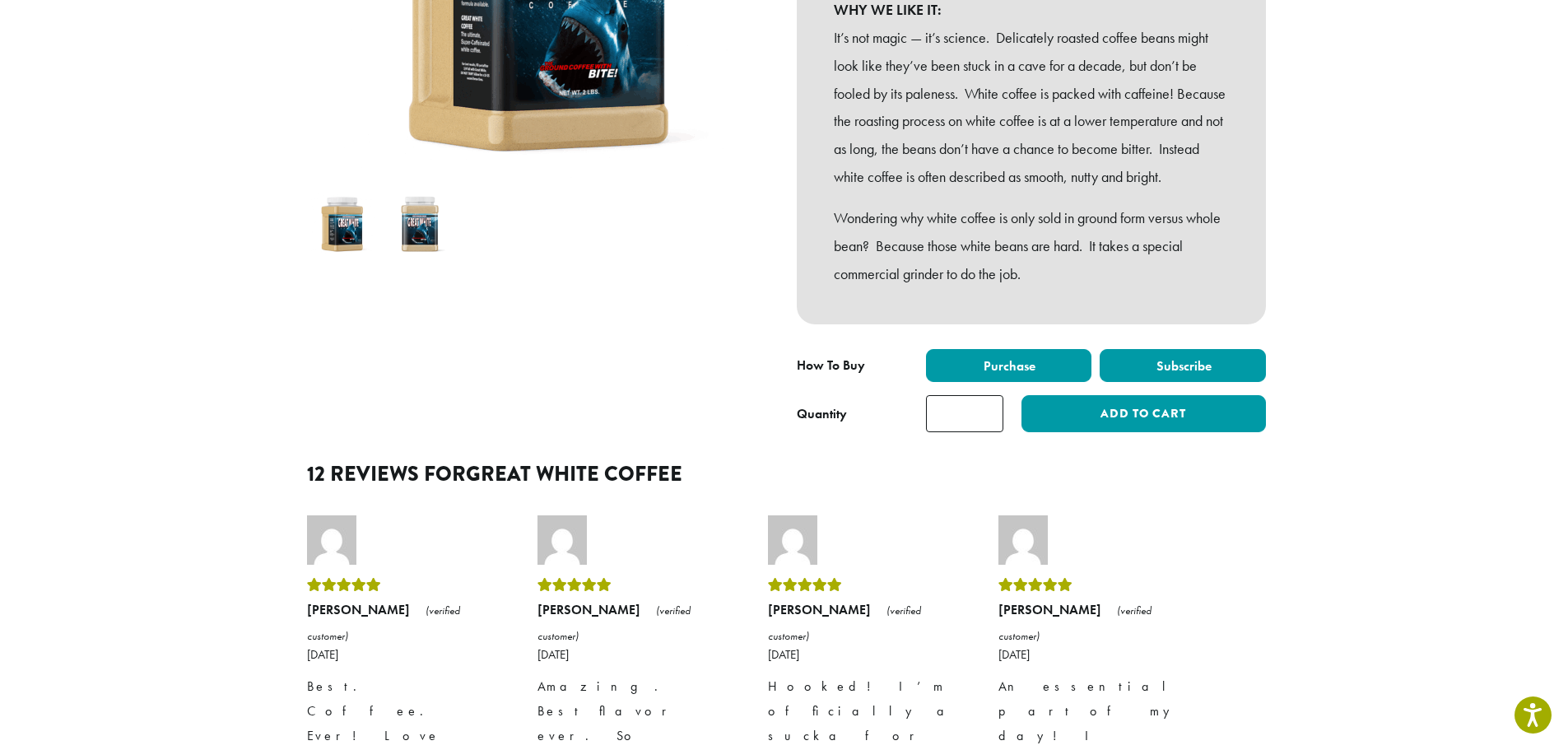
click at [1168, 375] on span "Subscribe" at bounding box center [1183, 365] width 58 height 18
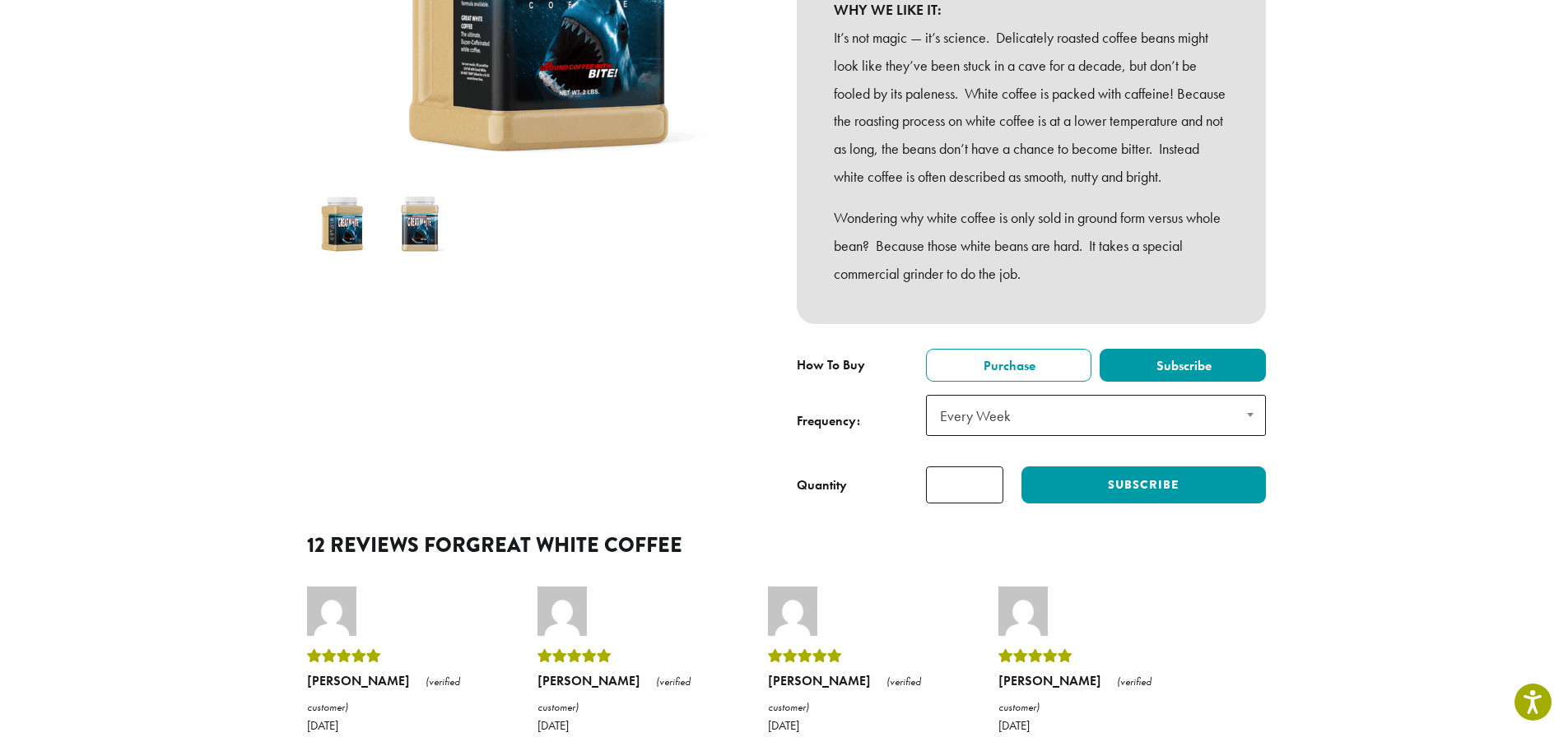
click at [1121, 436] on span "Every Week" at bounding box center [1096, 415] width 340 height 41
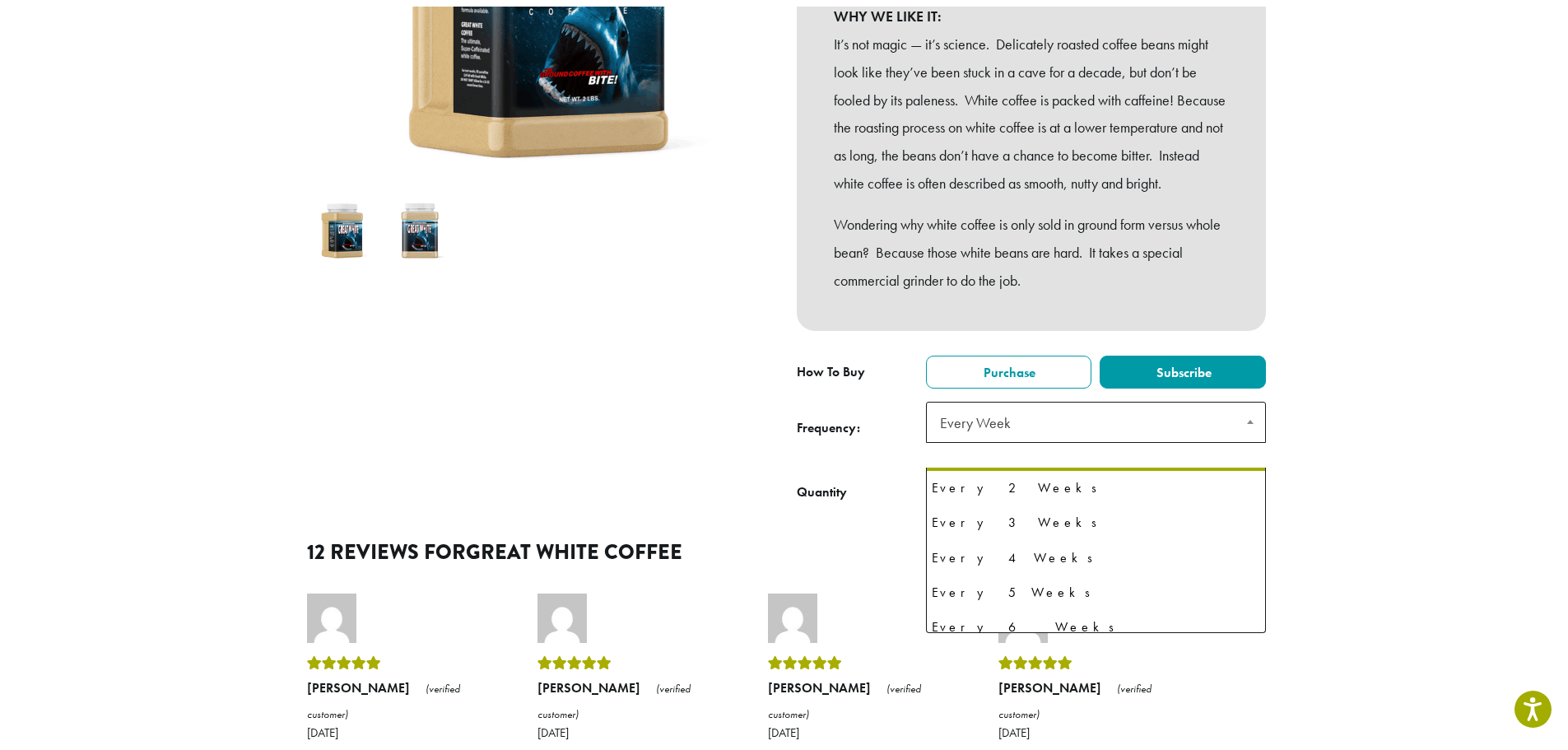
scroll to position [43, 0]
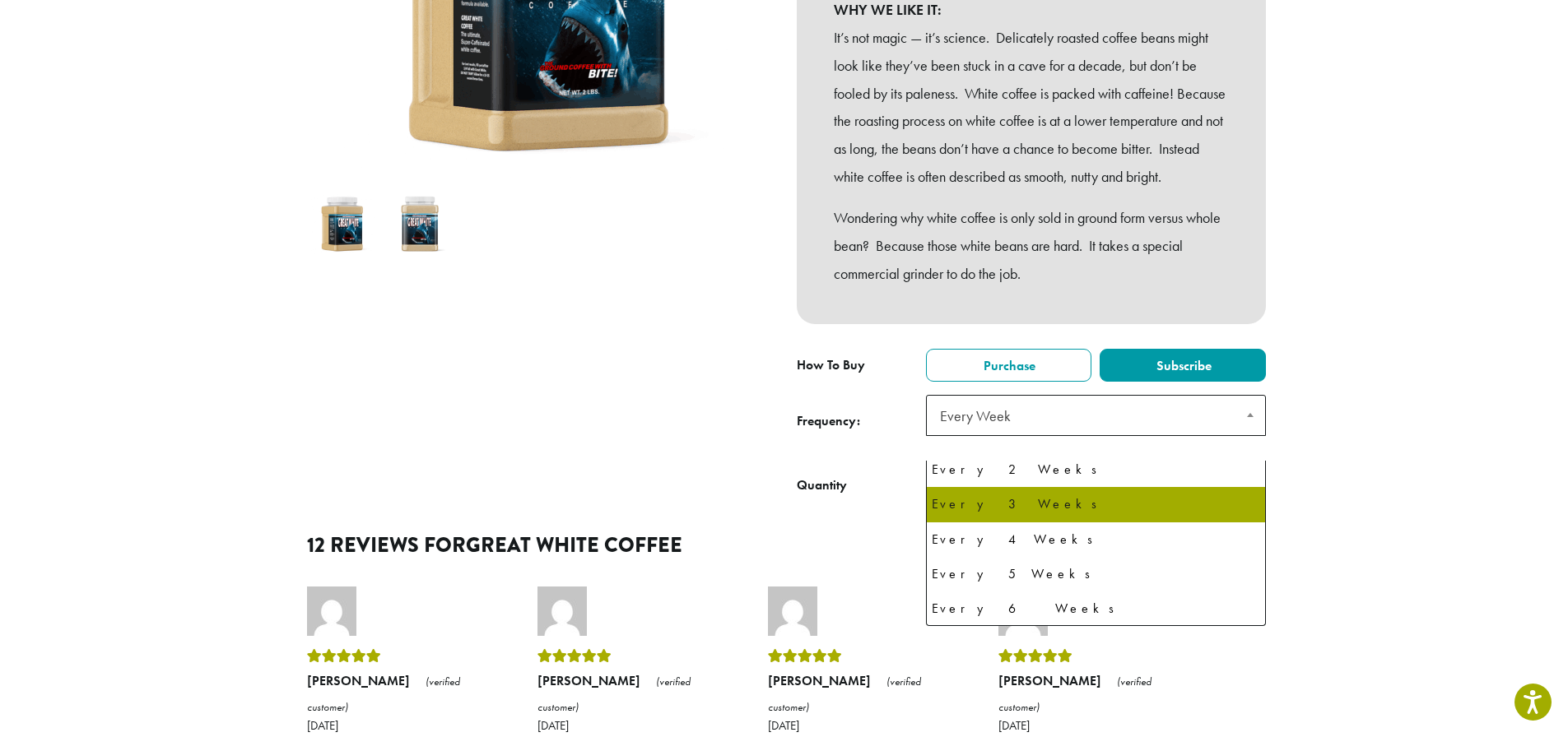
click at [726, 404] on div at bounding box center [537, 139] width 494 height 730
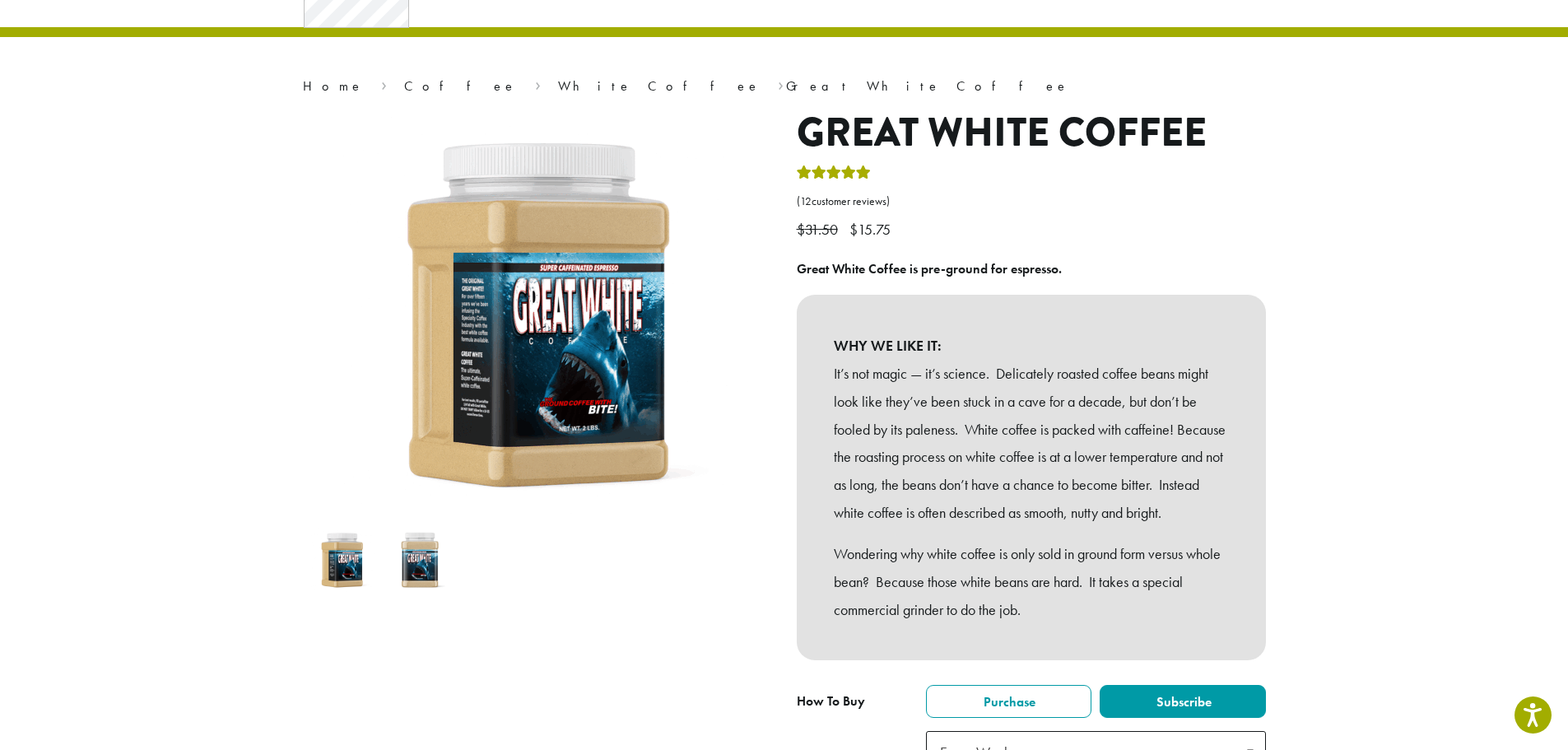
scroll to position [0, 0]
